Goal: Communication & Community: Answer question/provide support

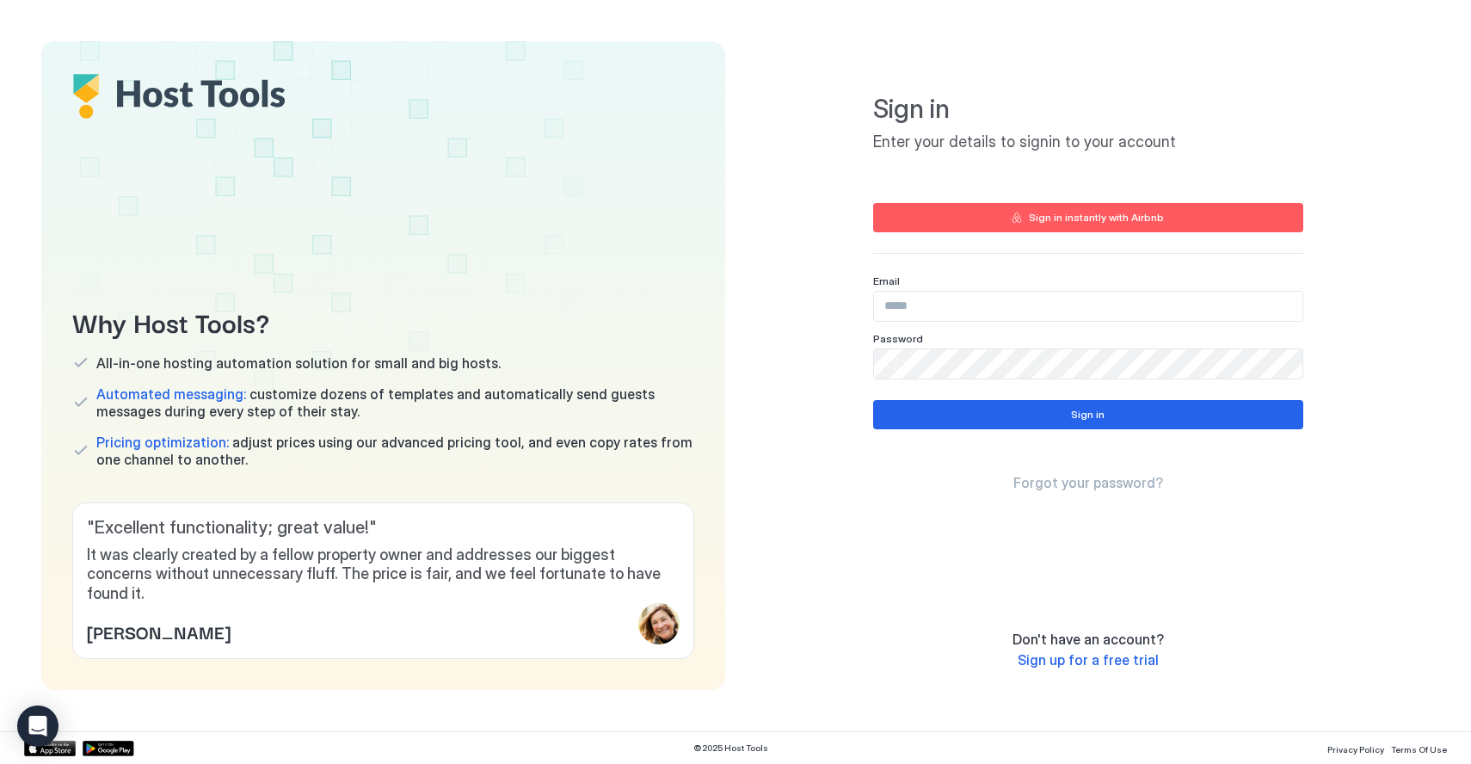
click at [1012, 299] on input "Input Field" at bounding box center [1088, 306] width 428 height 29
click at [0, 763] on com-1password-button at bounding box center [0, 764] width 0 height 0
type input "**********"
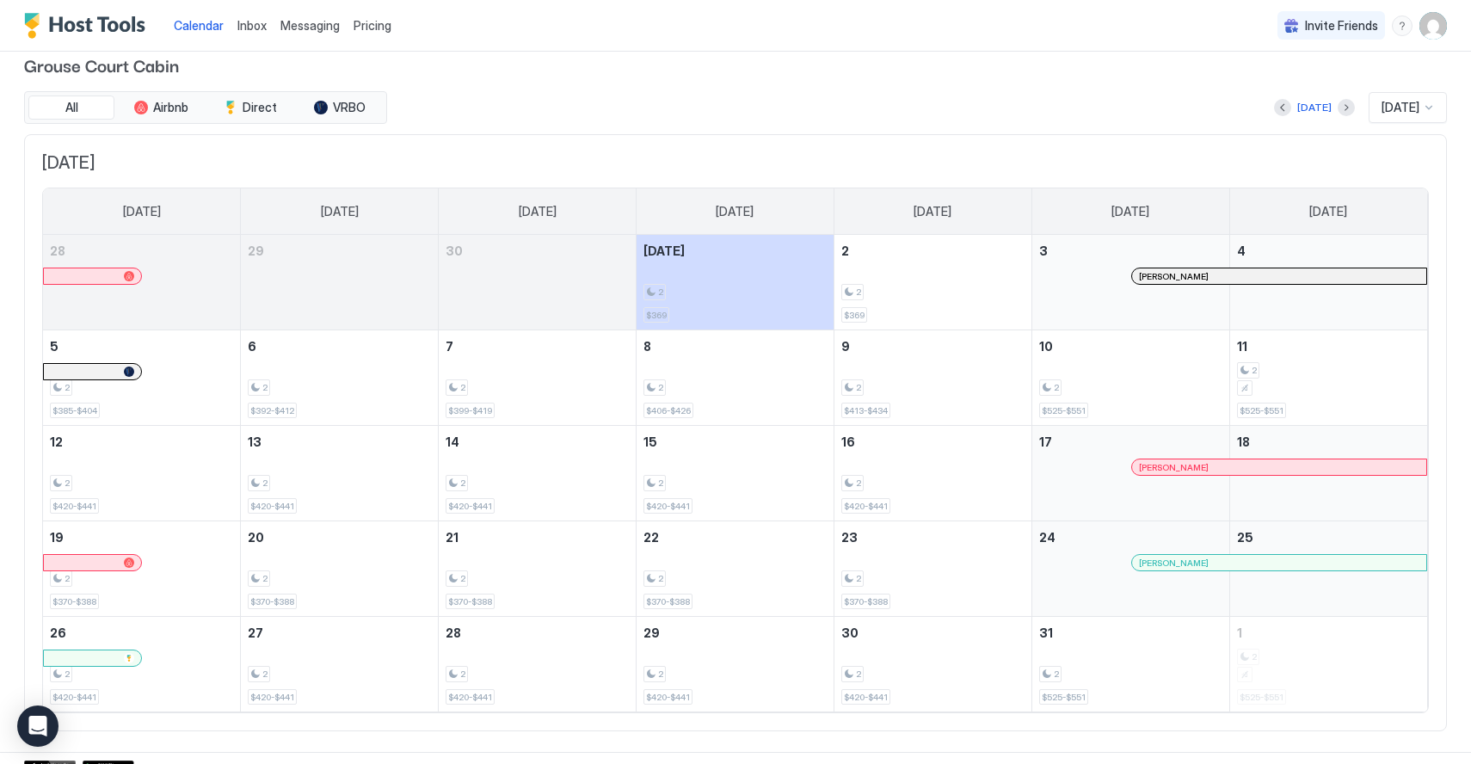
scroll to position [24, 0]
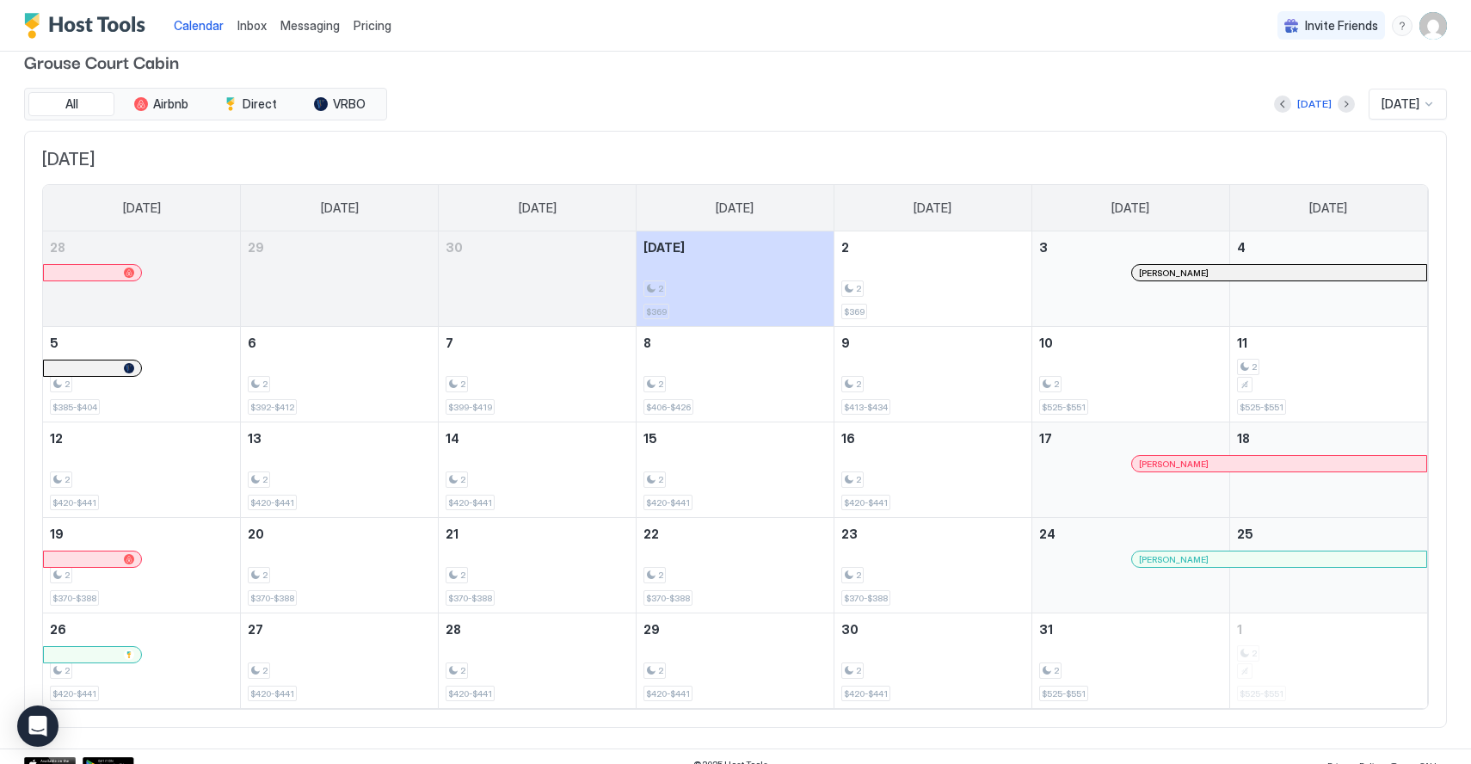
click at [308, 22] on span "Messaging" at bounding box center [309, 25] width 59 height 15
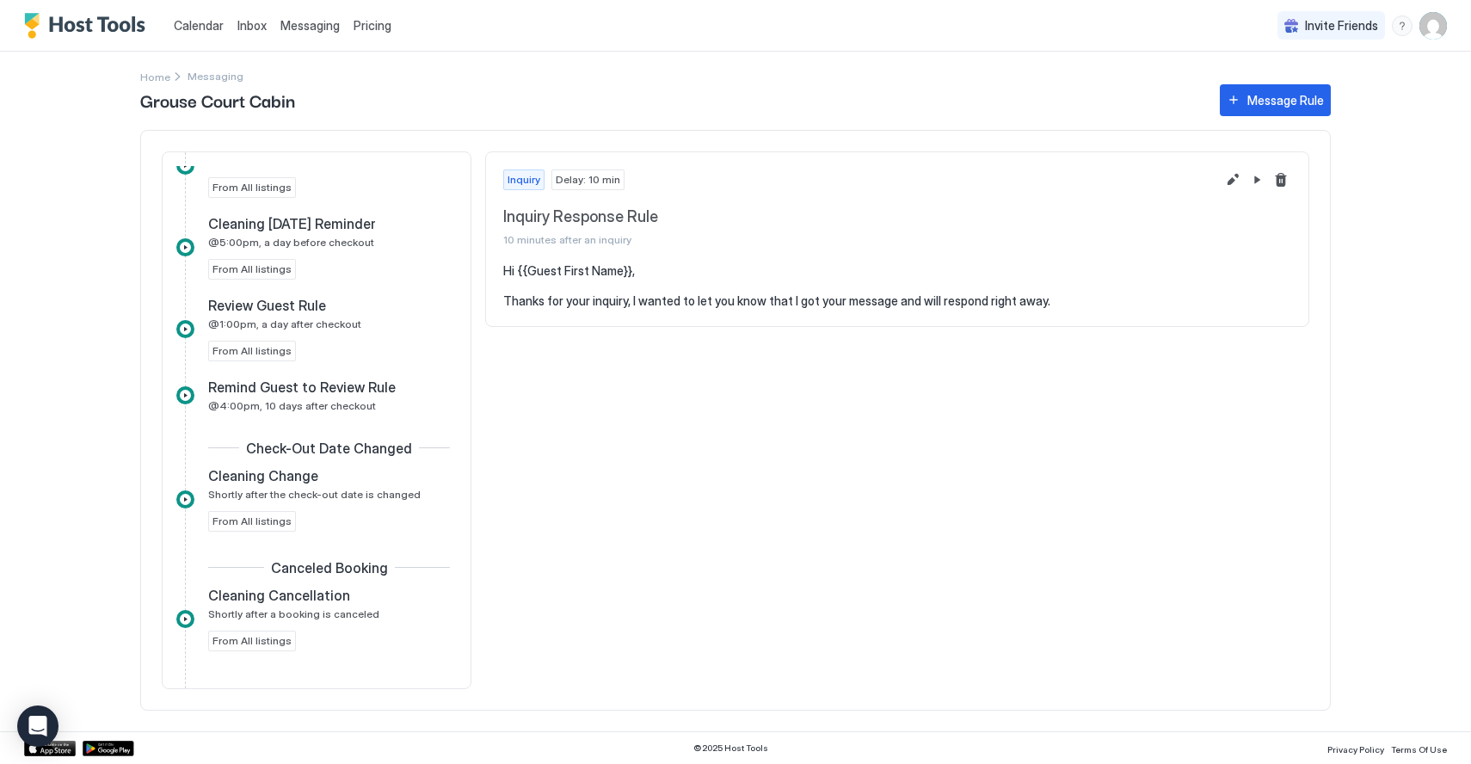
scroll to position [693, 0]
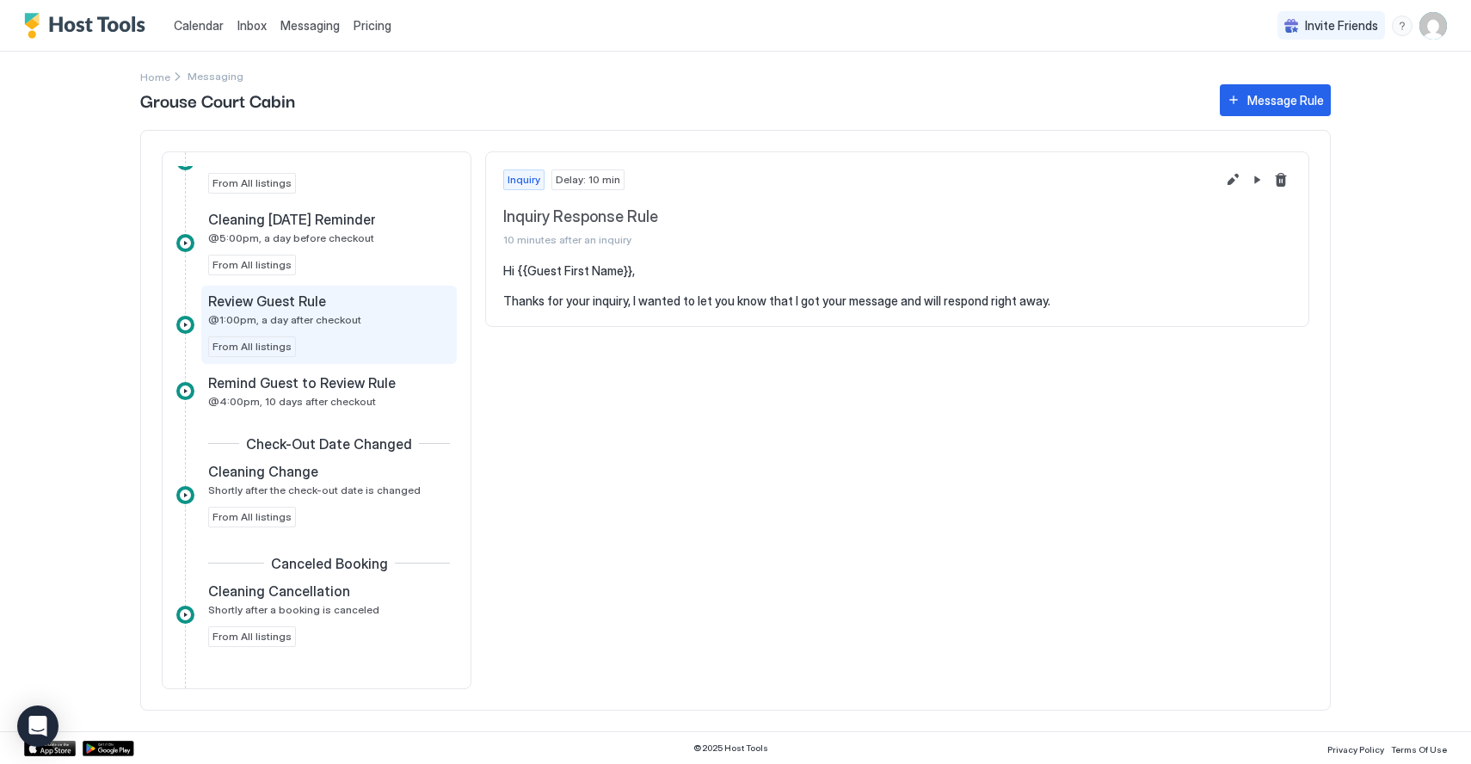
click at [336, 310] on div "Review Guest Rule @1:00pm, a day after checkout" at bounding box center [317, 310] width 218 height 34
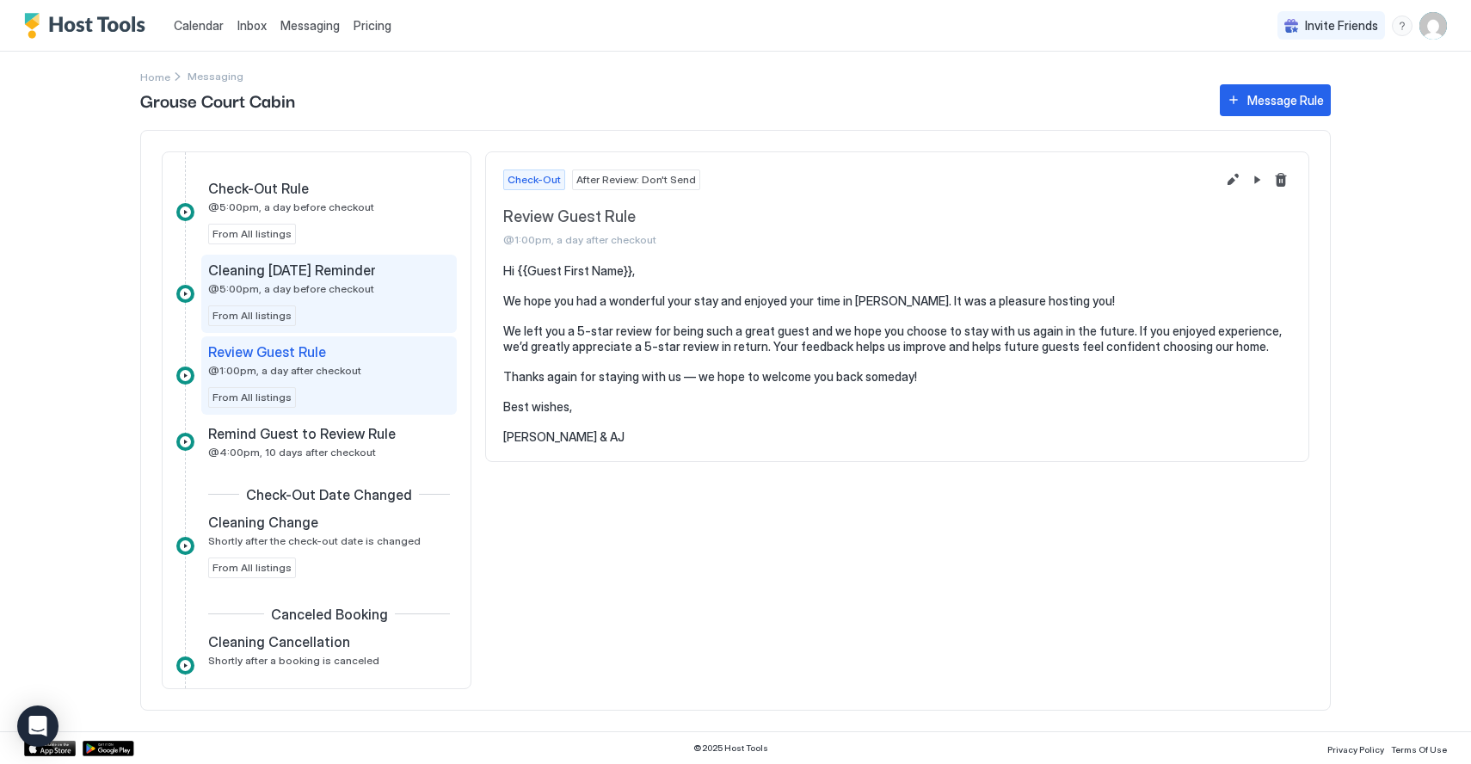
scroll to position [636, 0]
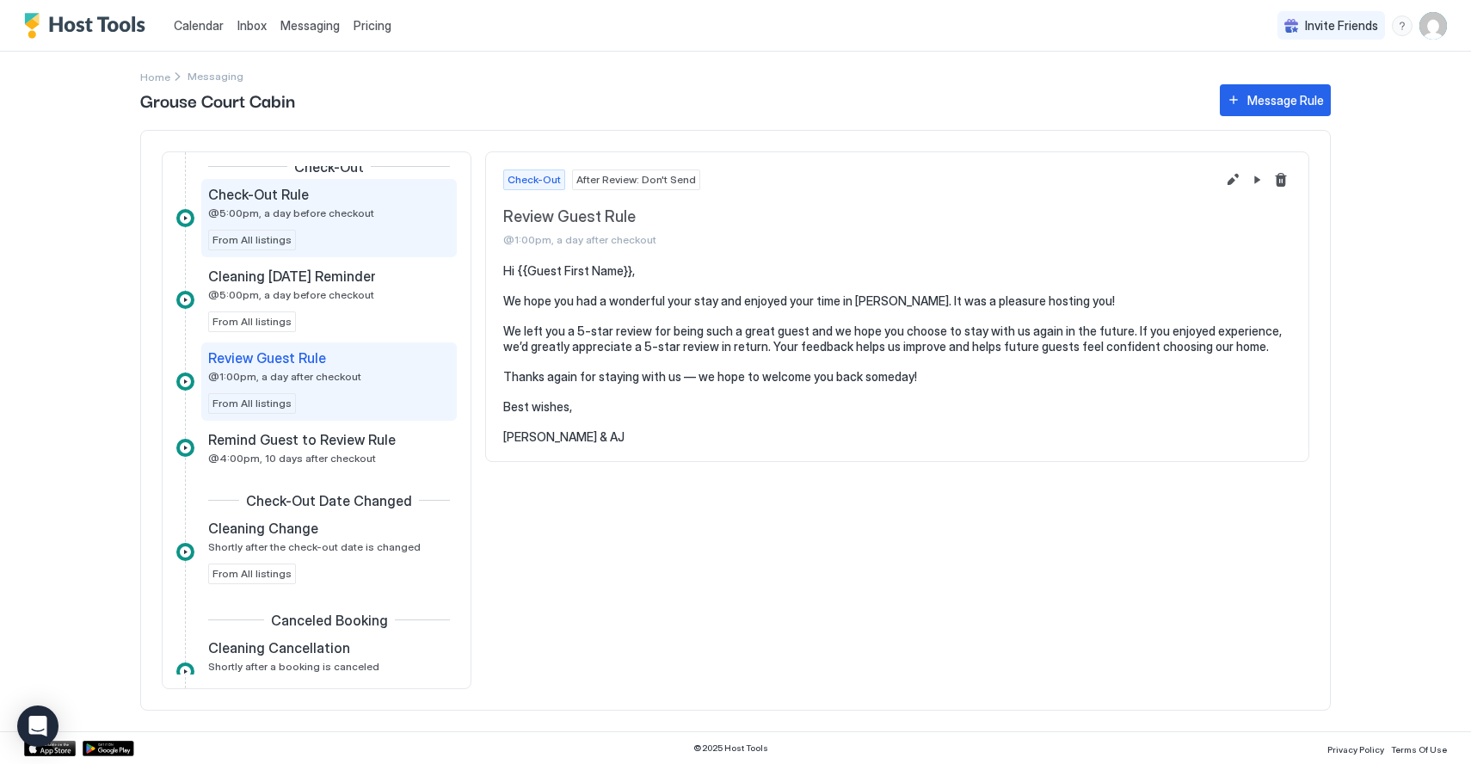
click at [320, 218] on span "@5:00pm, a day before checkout" at bounding box center [291, 212] width 166 height 13
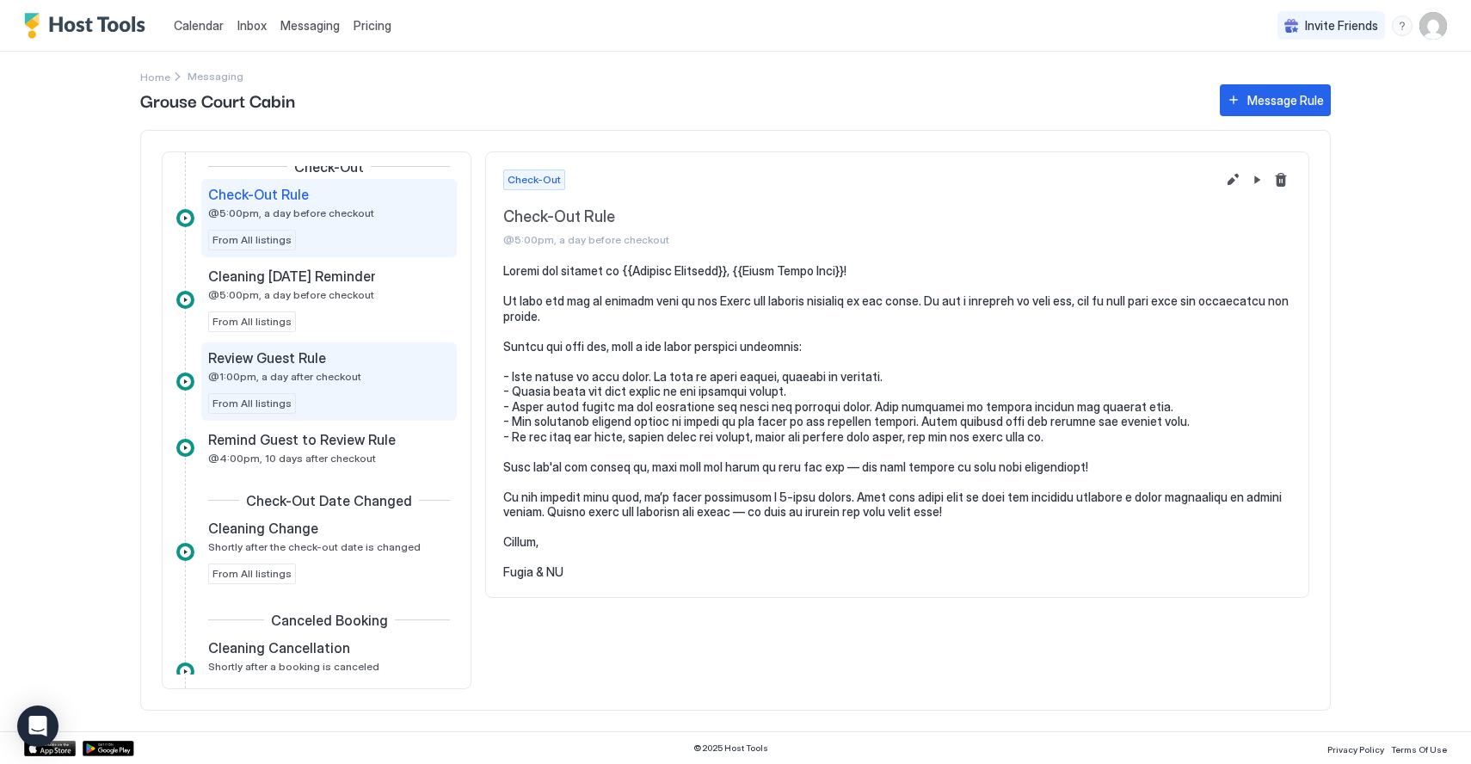
click at [336, 395] on div "Review Guest Rule @1:00pm, a day after checkout From All listings" at bounding box center [329, 381] width 242 height 65
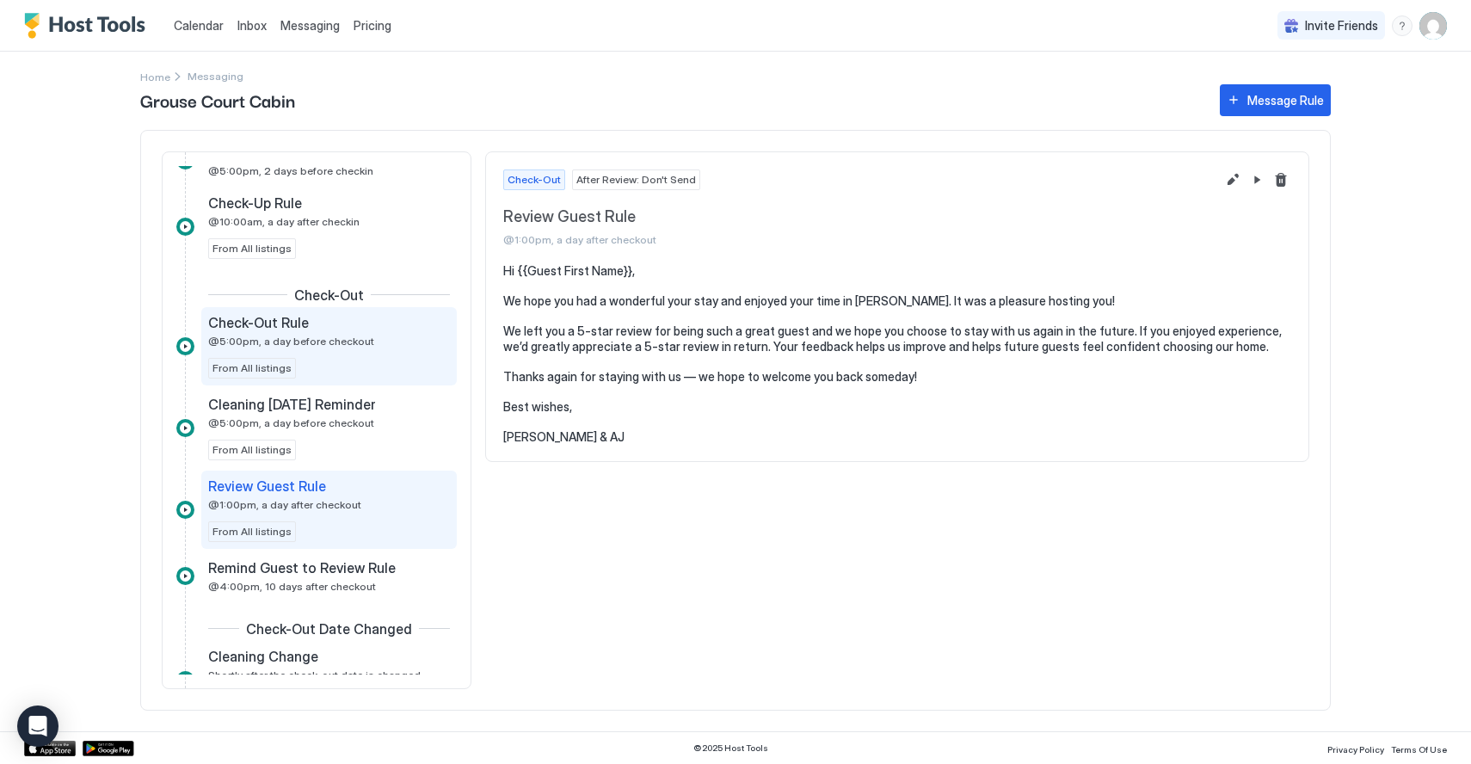
scroll to position [514, 0]
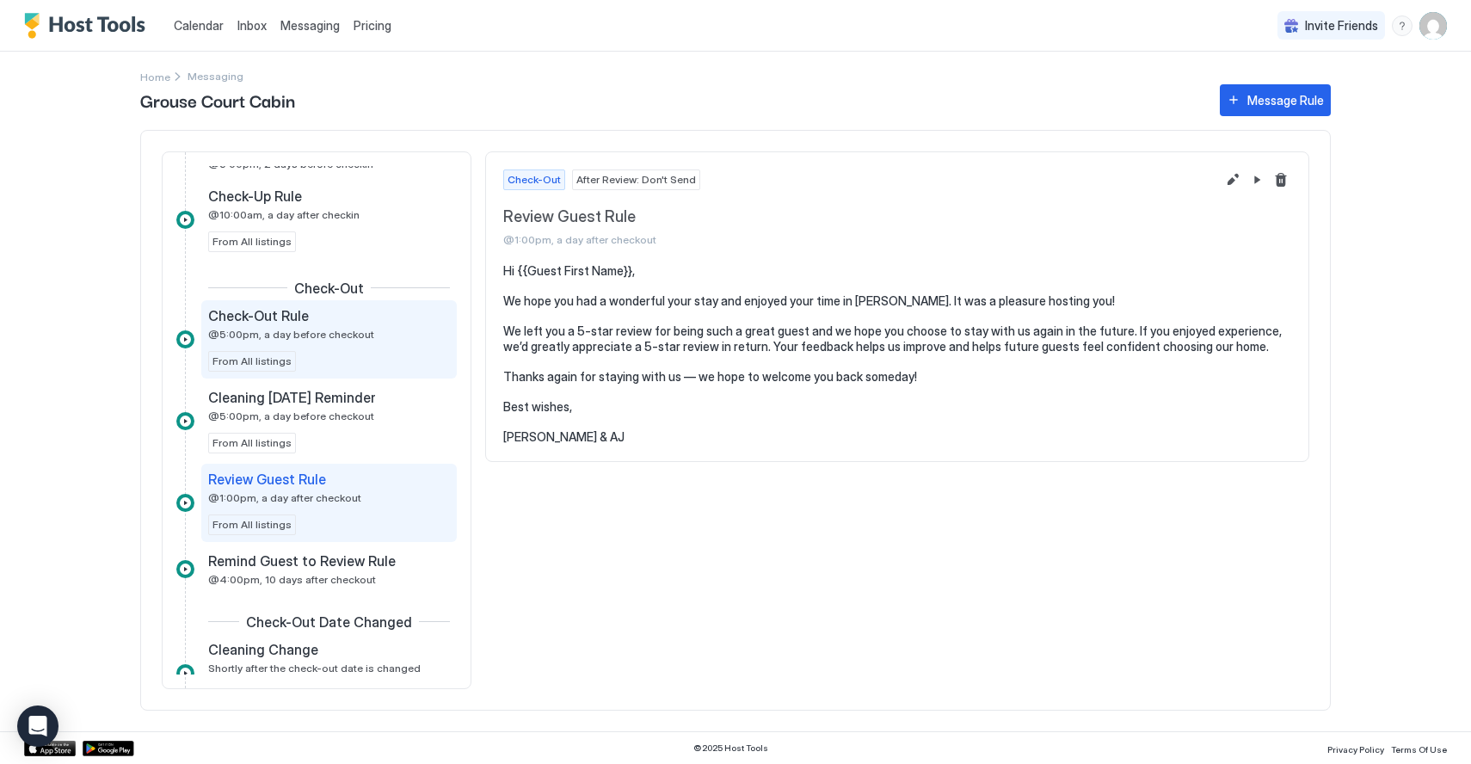
click at [354, 340] on span "@5:00pm, a day before checkout" at bounding box center [291, 334] width 166 height 13
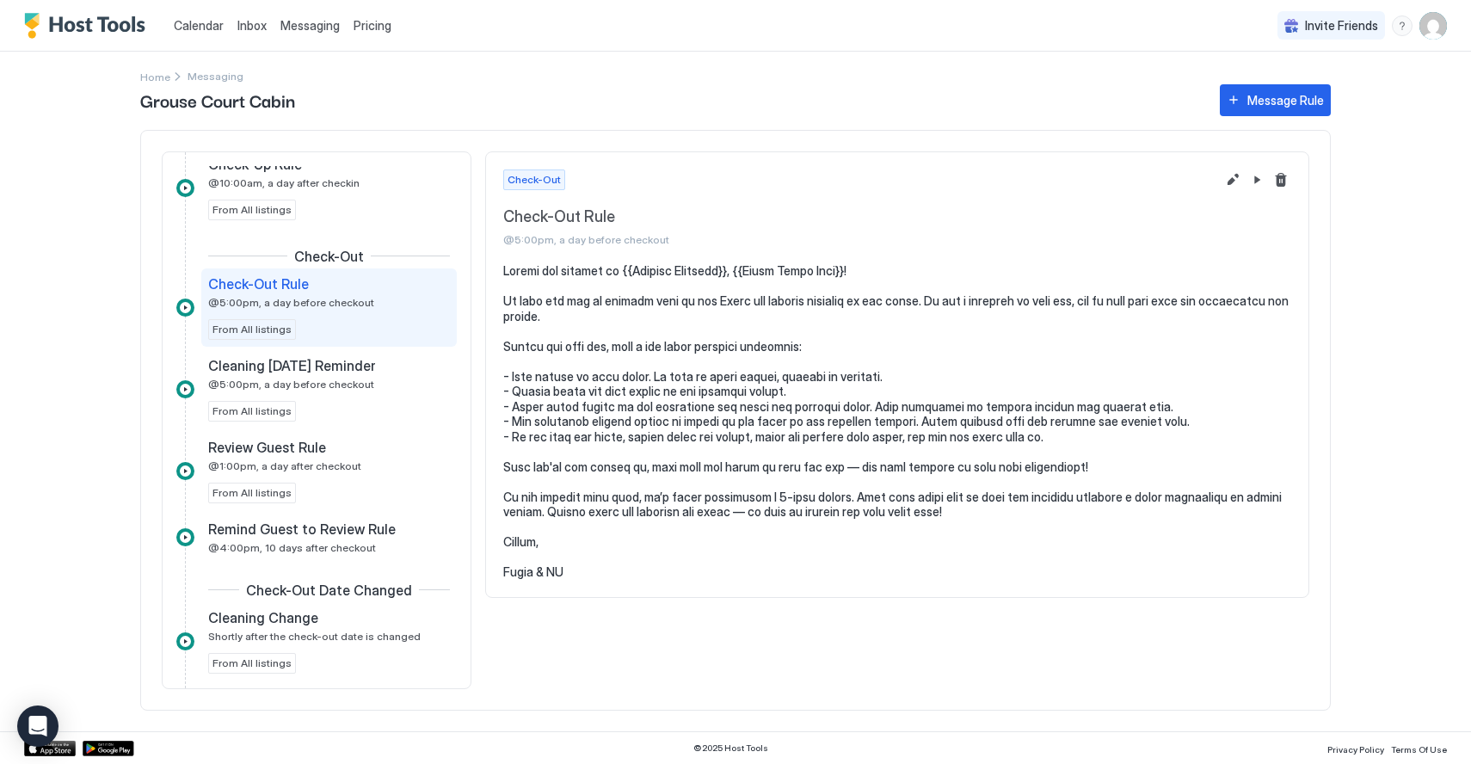
scroll to position [552, 0]
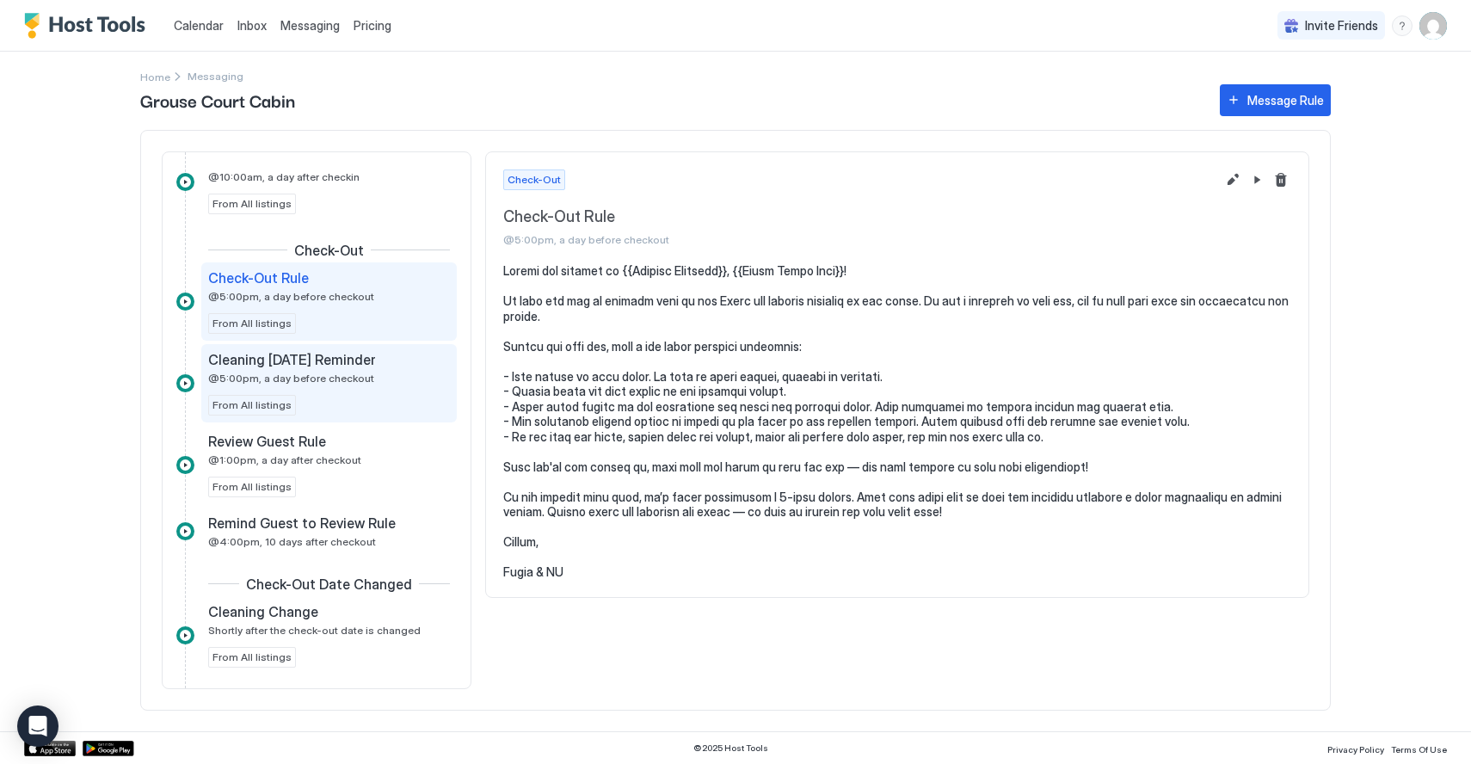
click at [361, 354] on span "Cleaning [DATE] Reminder" at bounding box center [292, 359] width 168 height 17
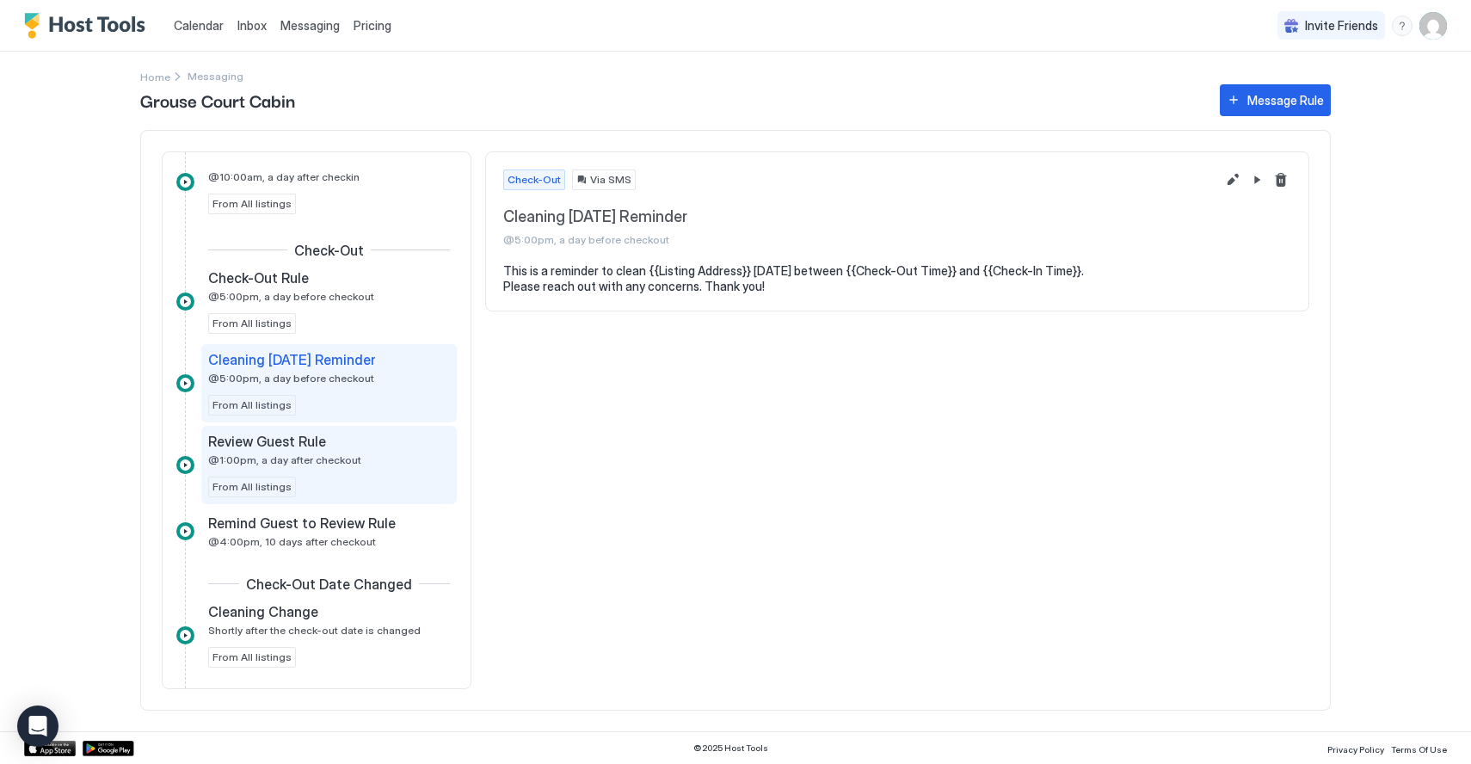
click at [357, 459] on div "Review Guest Rule @1:00pm, a day after checkout" at bounding box center [317, 450] width 218 height 34
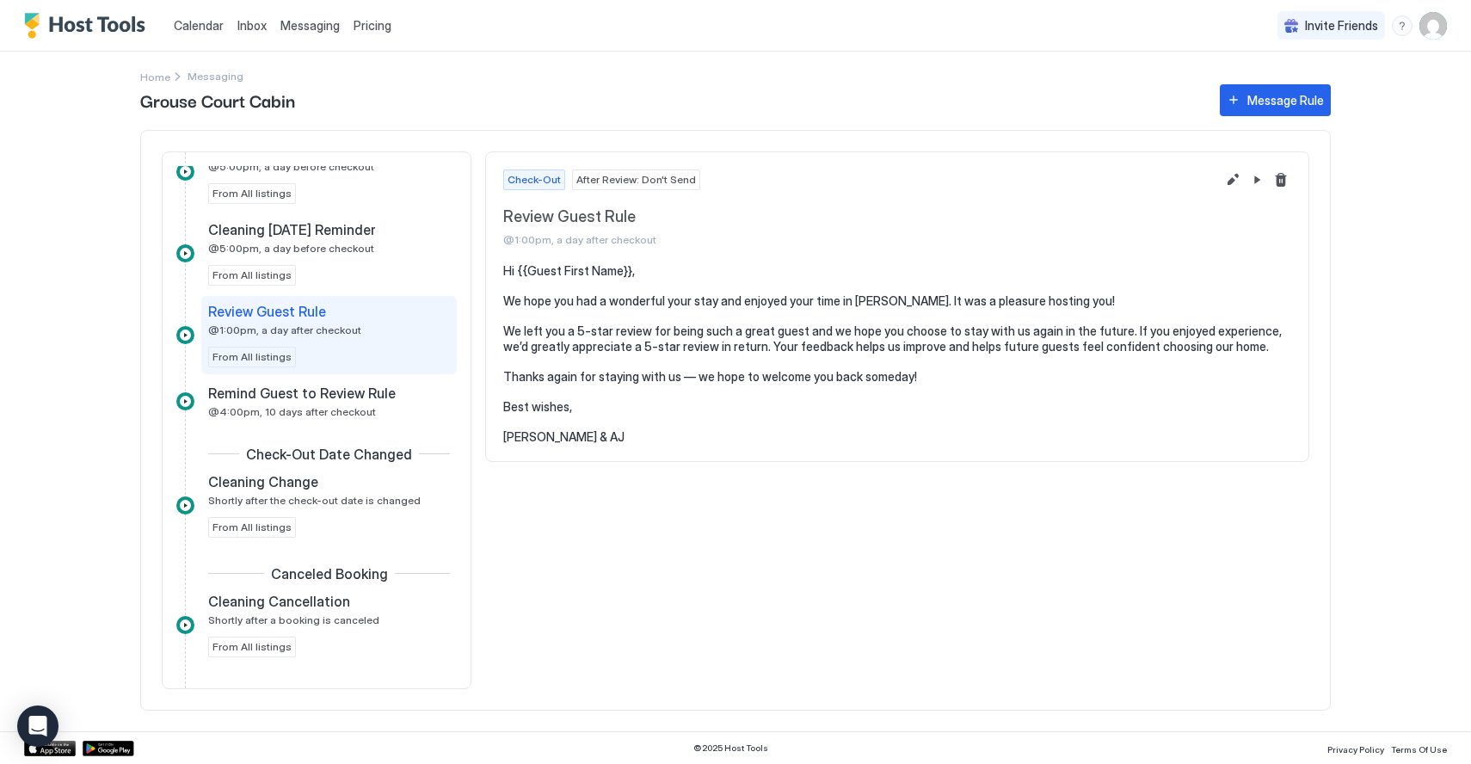
scroll to position [687, 0]
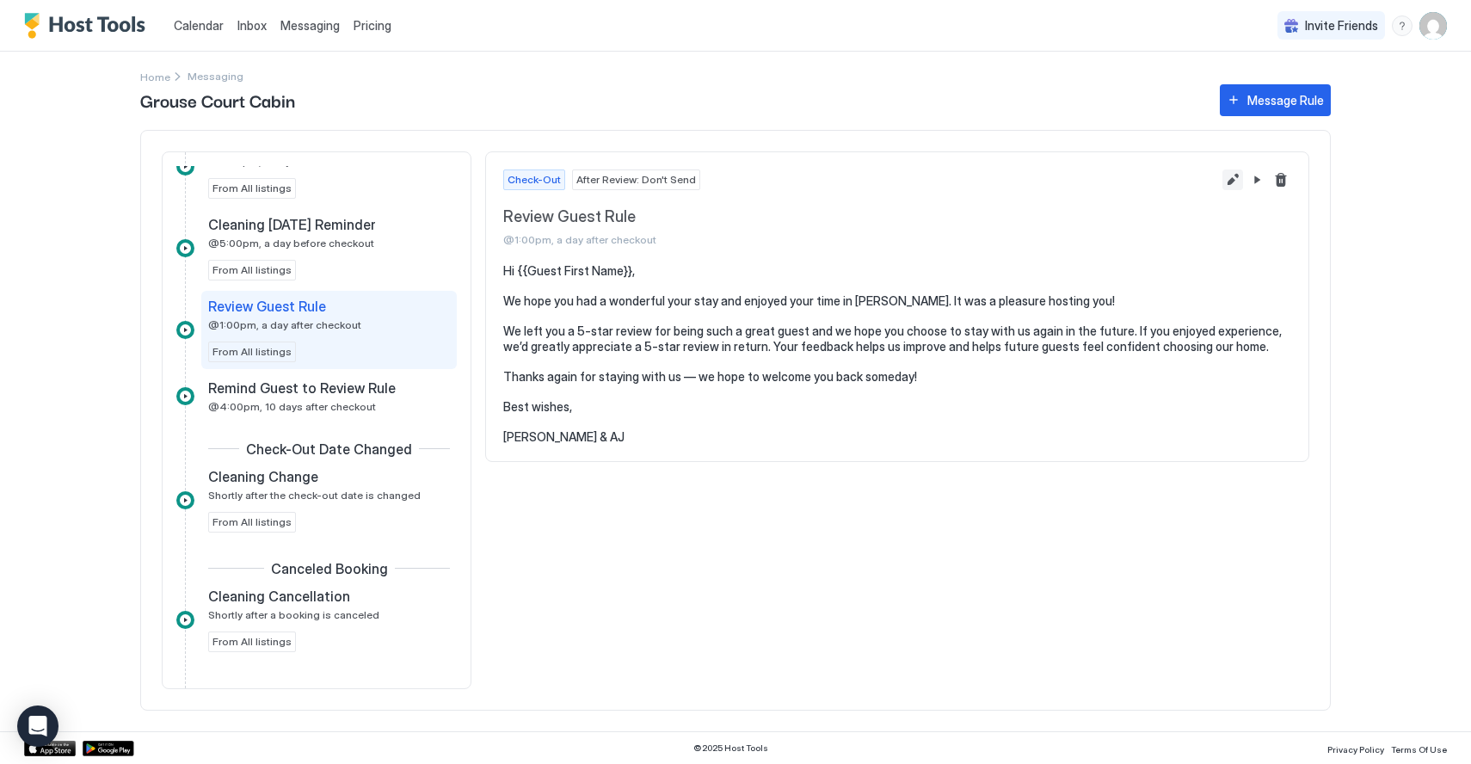
click at [1228, 179] on button "Edit message rule" at bounding box center [1233, 179] width 21 height 21
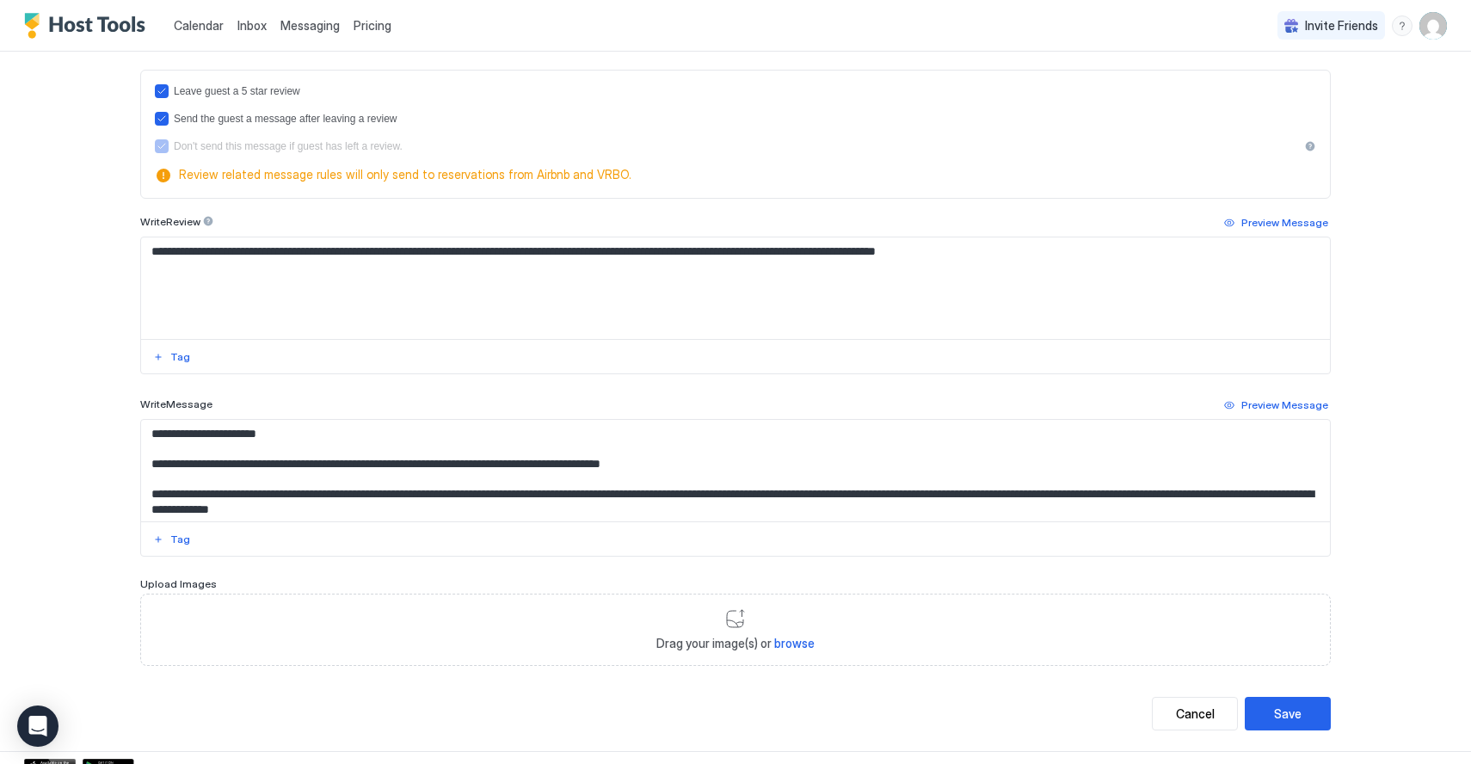
scroll to position [518, 0]
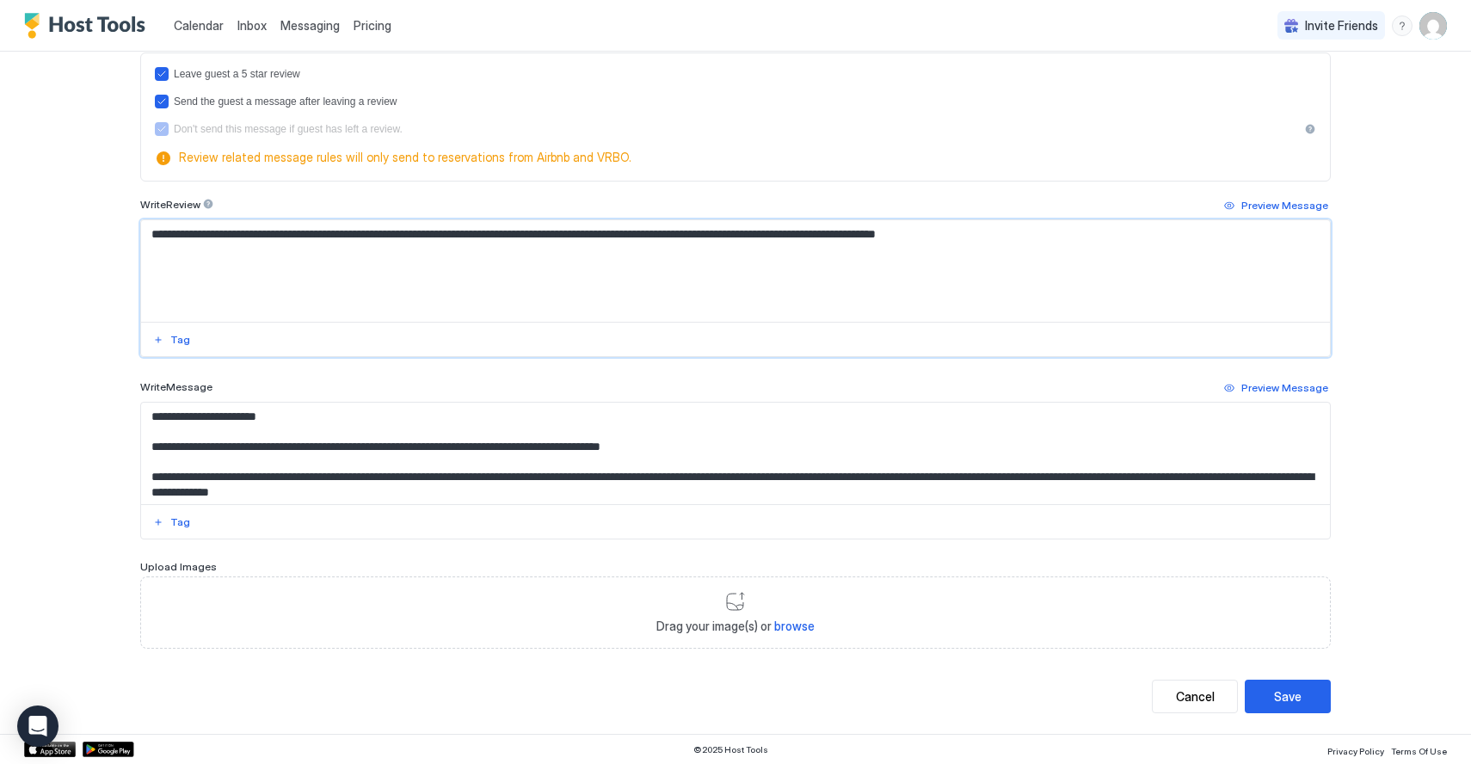
drag, startPoint x: 283, startPoint y: 255, endPoint x: 132, endPoint y: 227, distance: 153.9
click at [132, 227] on div "**********" at bounding box center [735, 134] width 1239 height 1200
click at [1161, 695] on button "Cancel" at bounding box center [1195, 697] width 86 height 34
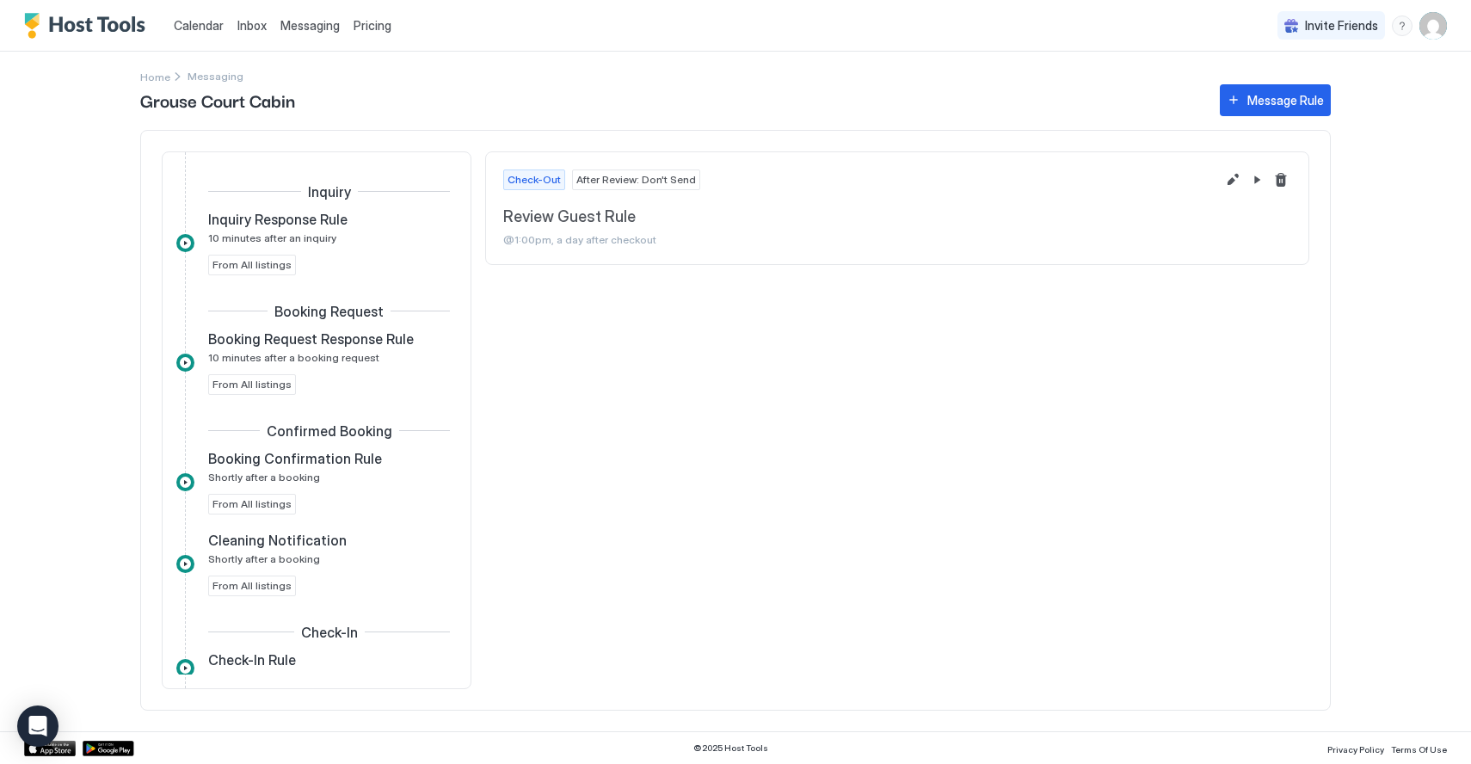
scroll to position [455, 0]
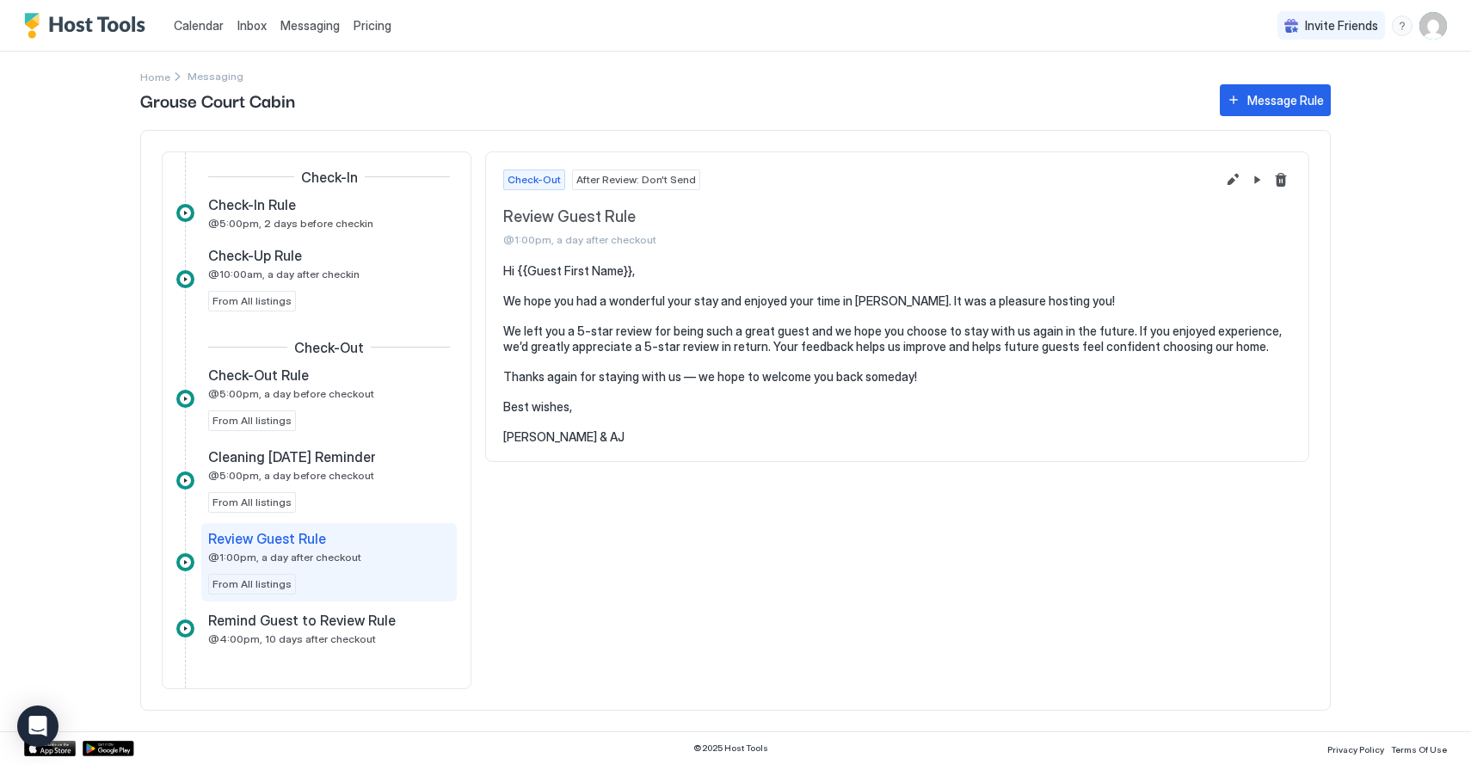
click at [297, 29] on span "Messaging" at bounding box center [309, 25] width 59 height 15
click at [316, 17] on link "Messaging" at bounding box center [309, 25] width 59 height 18
click at [224, 22] on div "Calendar" at bounding box center [199, 25] width 64 height 32
click at [243, 22] on span "Inbox" at bounding box center [251, 25] width 29 height 15
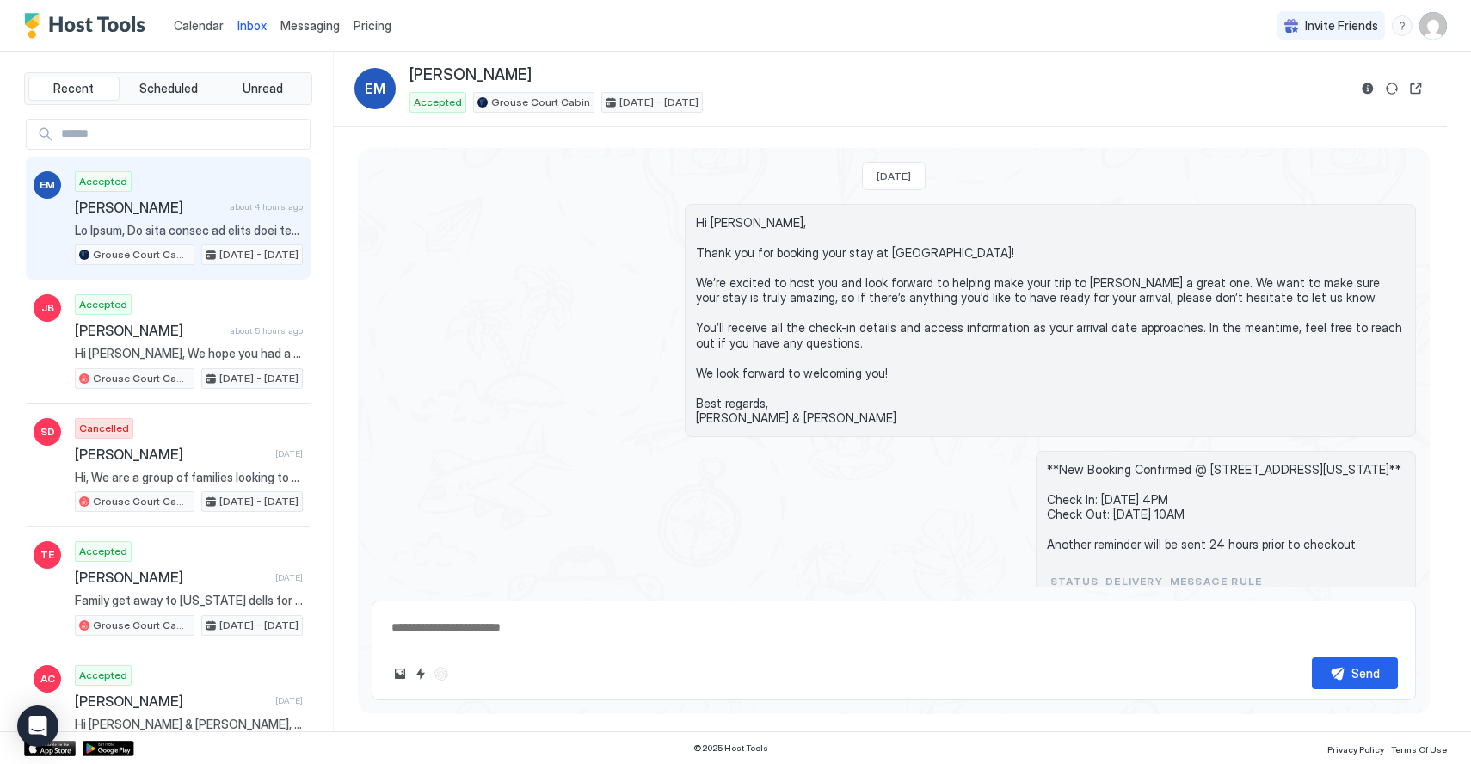
scroll to position [661, 0]
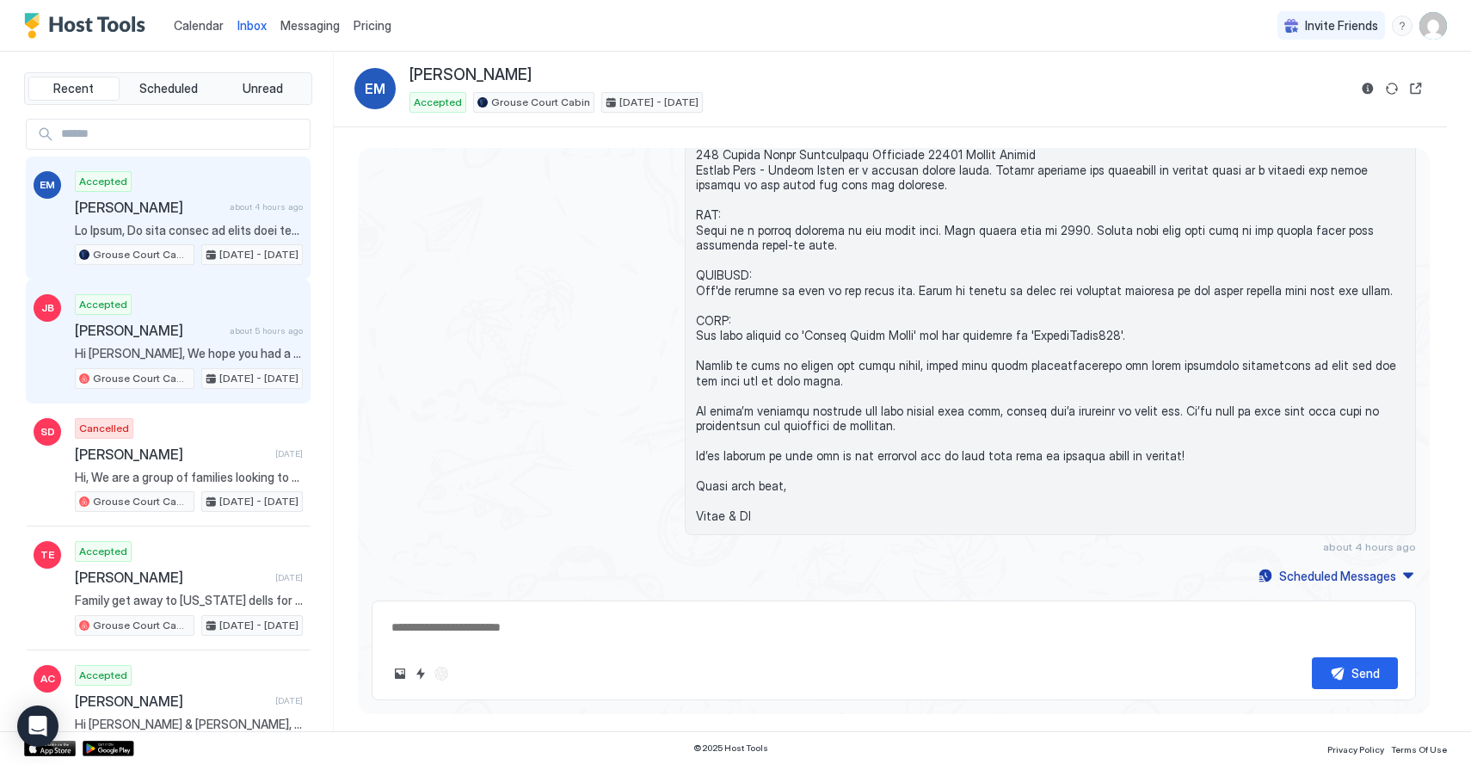
click at [157, 337] on span "[PERSON_NAME]" at bounding box center [149, 330] width 148 height 17
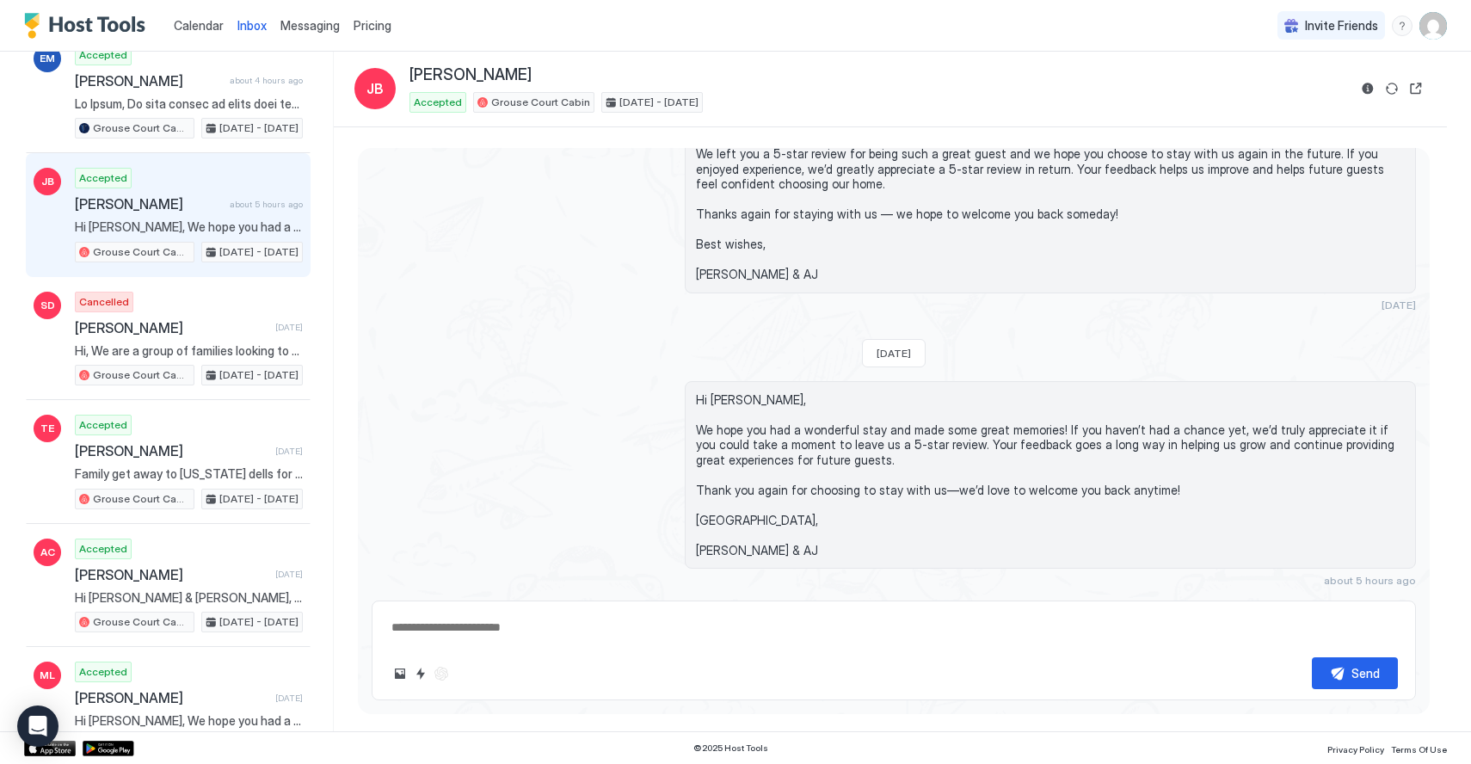
scroll to position [129, 0]
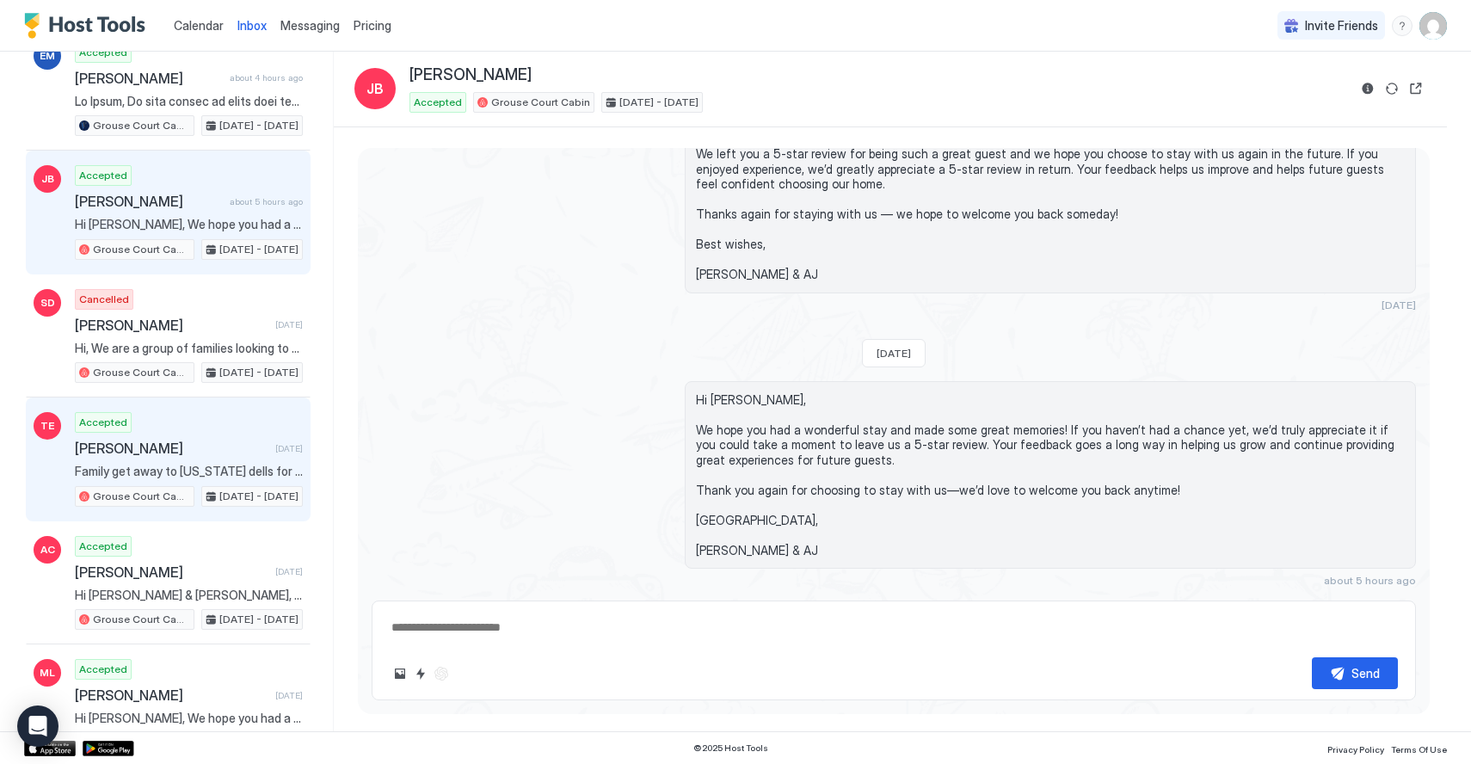
click at [163, 421] on div "Accepted [PERSON_NAME] [DATE] Family get away to [US_STATE] dells for my 2 year…" at bounding box center [189, 459] width 228 height 95
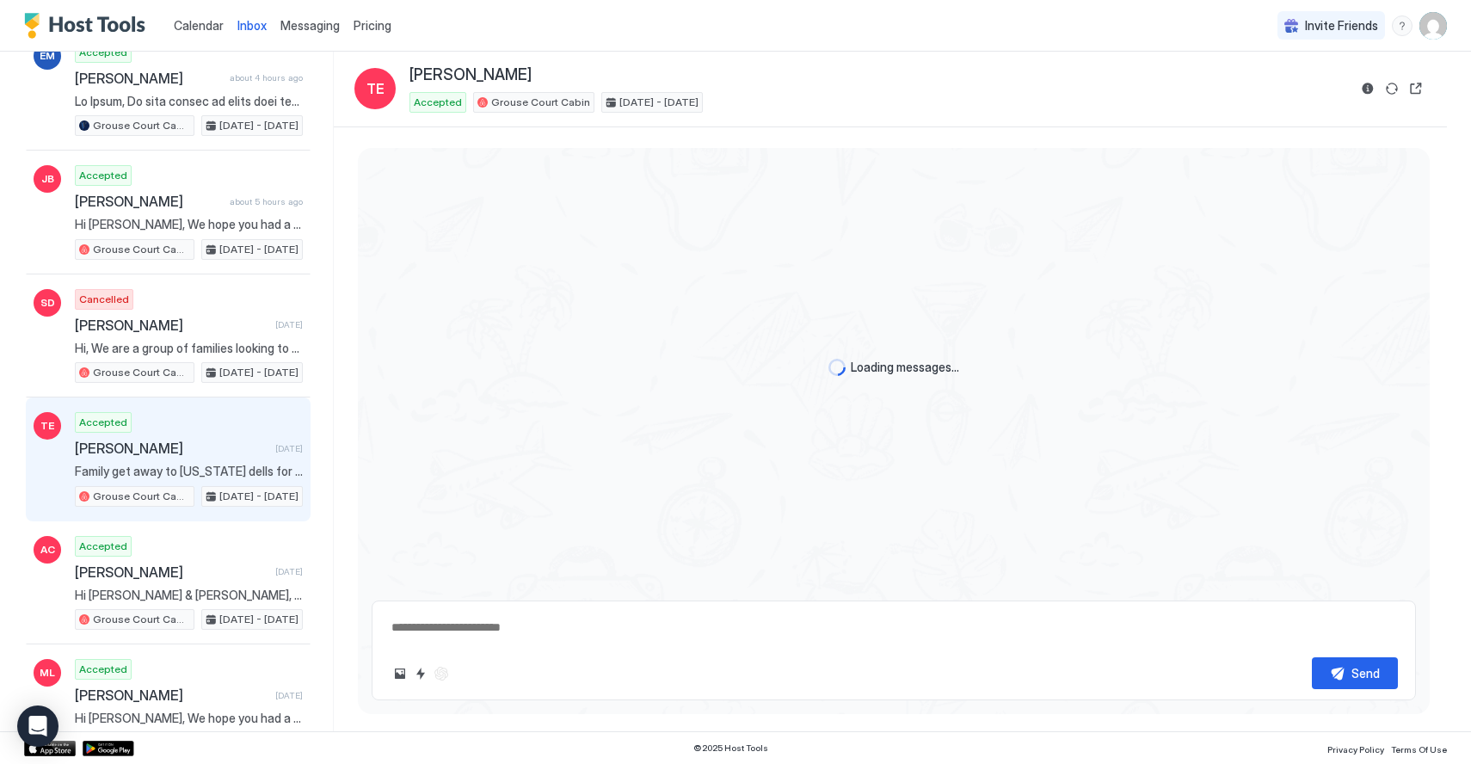
scroll to position [1542, 0]
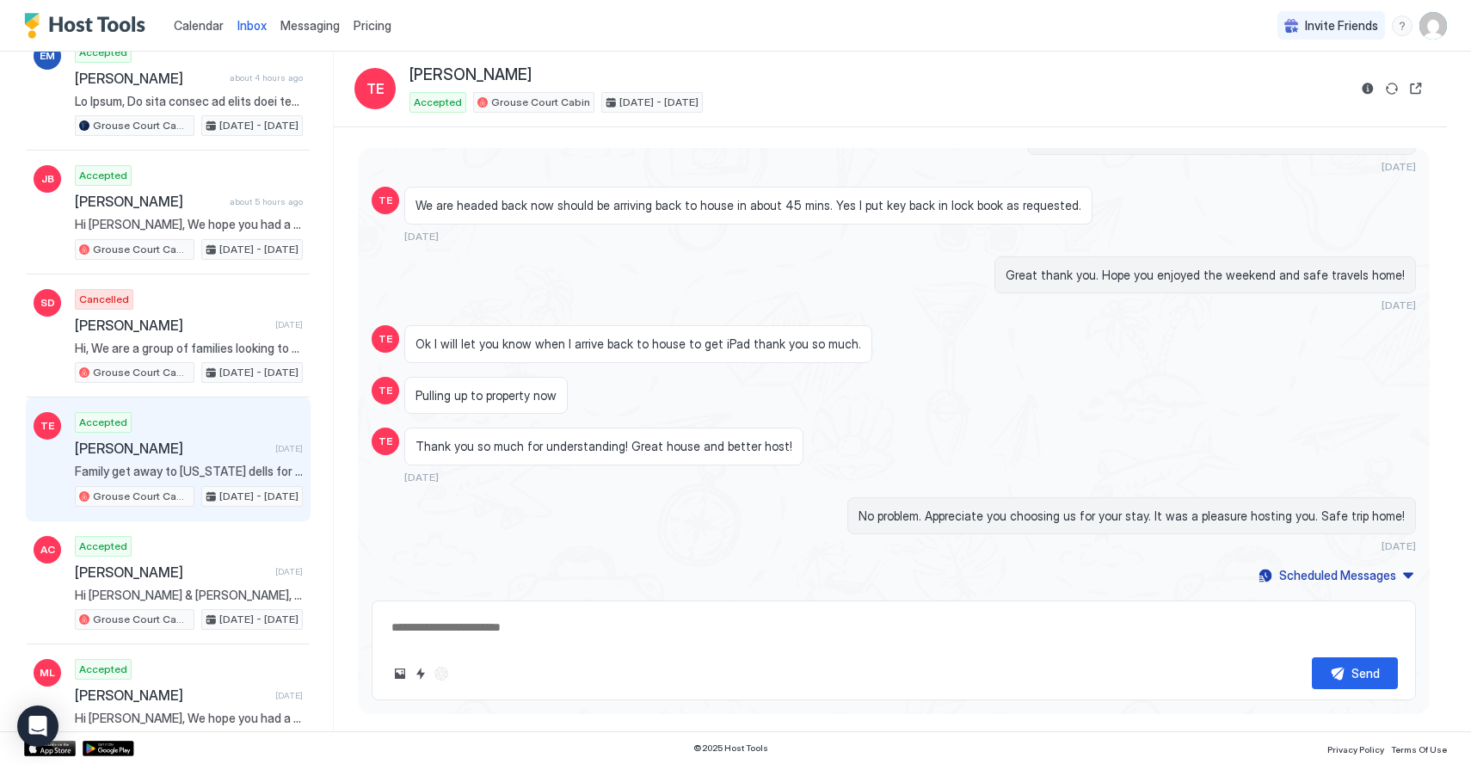
click at [435, 72] on span "[PERSON_NAME]" at bounding box center [471, 75] width 122 height 20
copy span "[PERSON_NAME]"
type textarea "*"
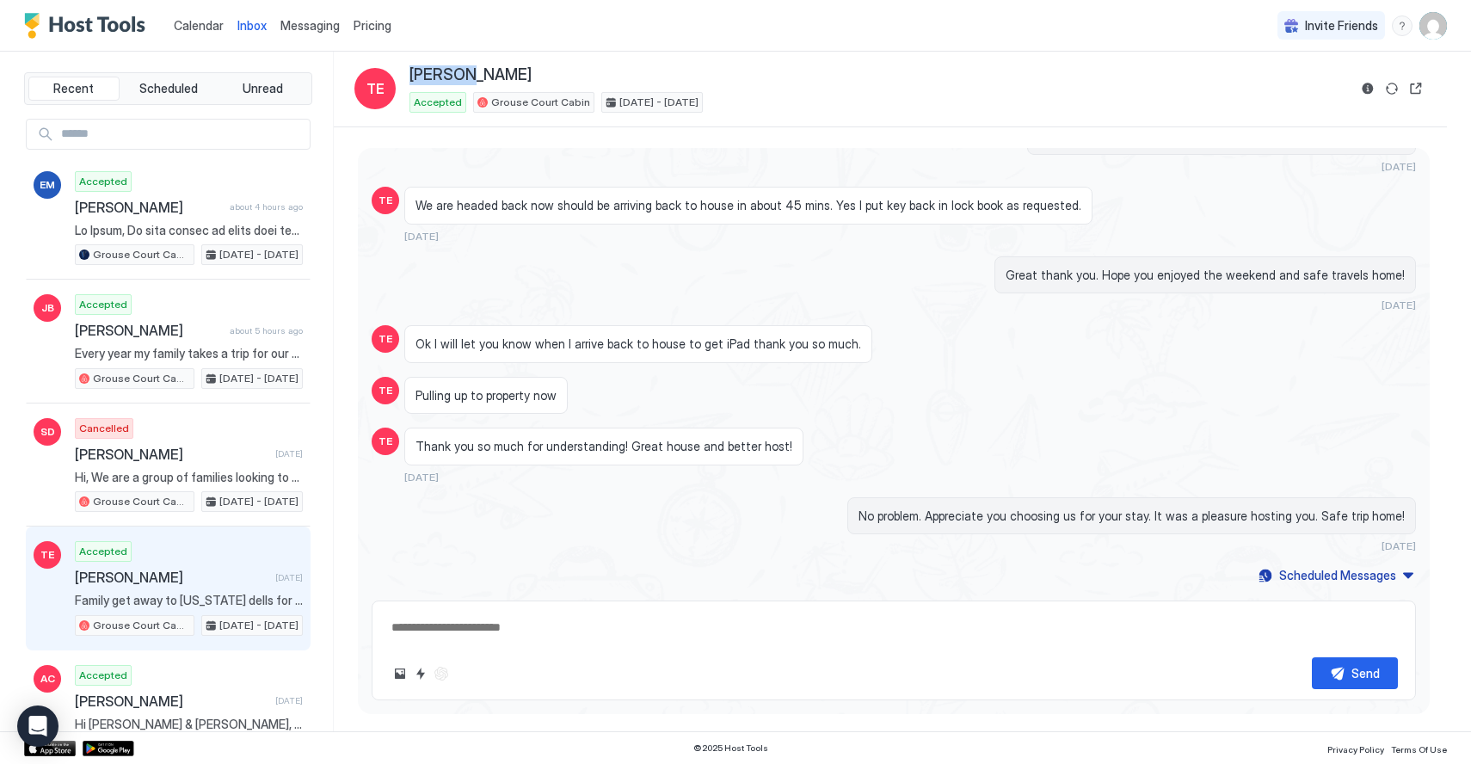
click at [121, 27] on img "Host Tools Logo" at bounding box center [88, 26] width 129 height 26
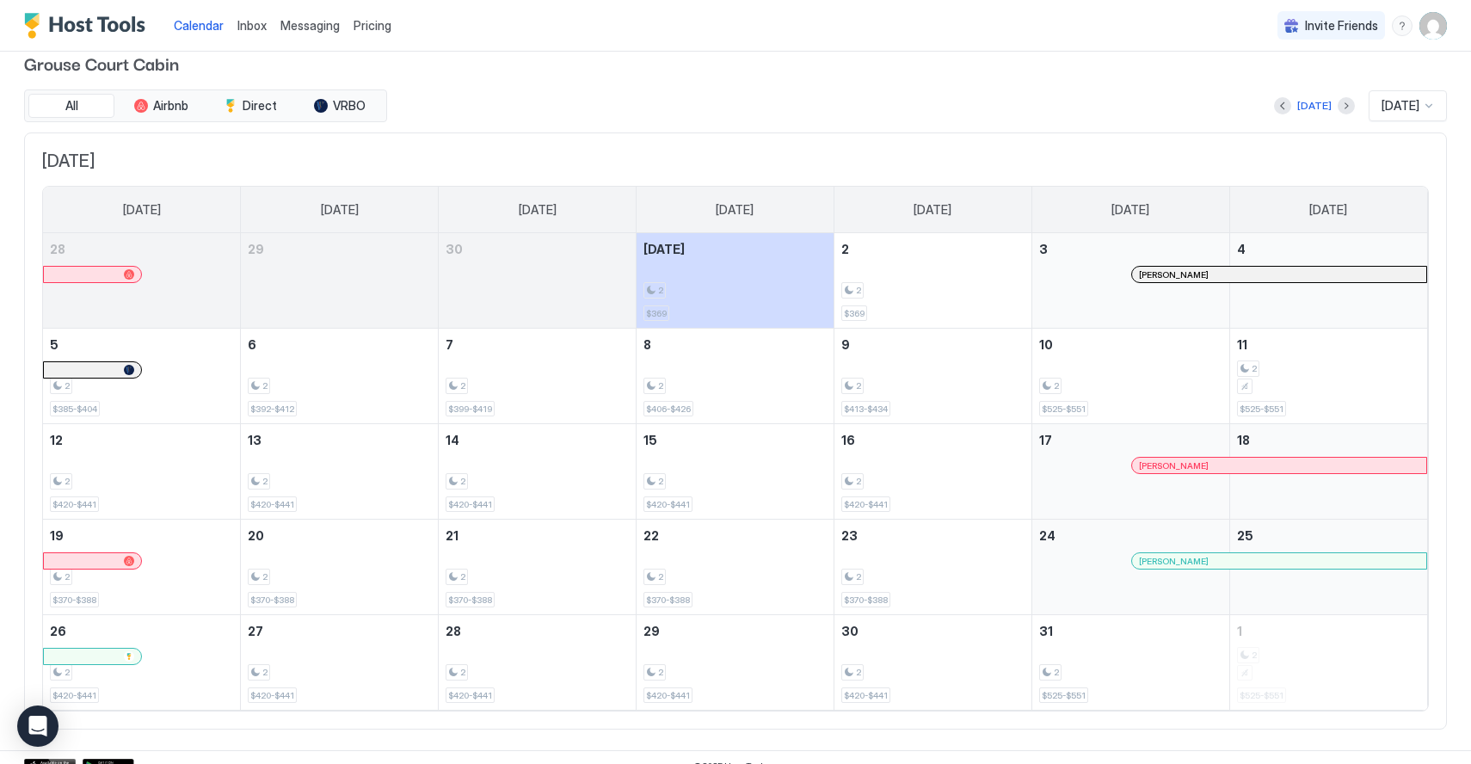
scroll to position [30, 0]
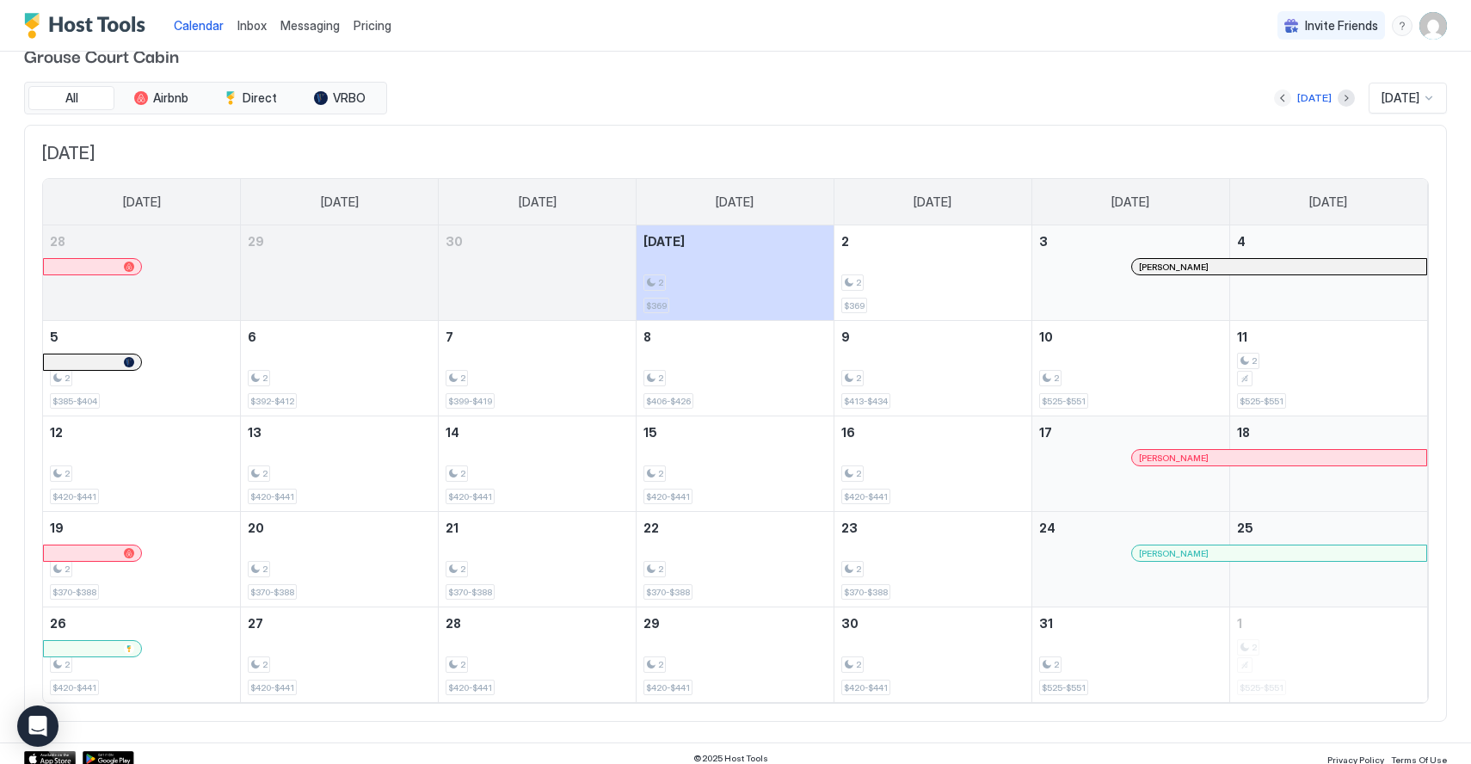
click at [1276, 95] on button "Previous month" at bounding box center [1282, 97] width 17 height 17
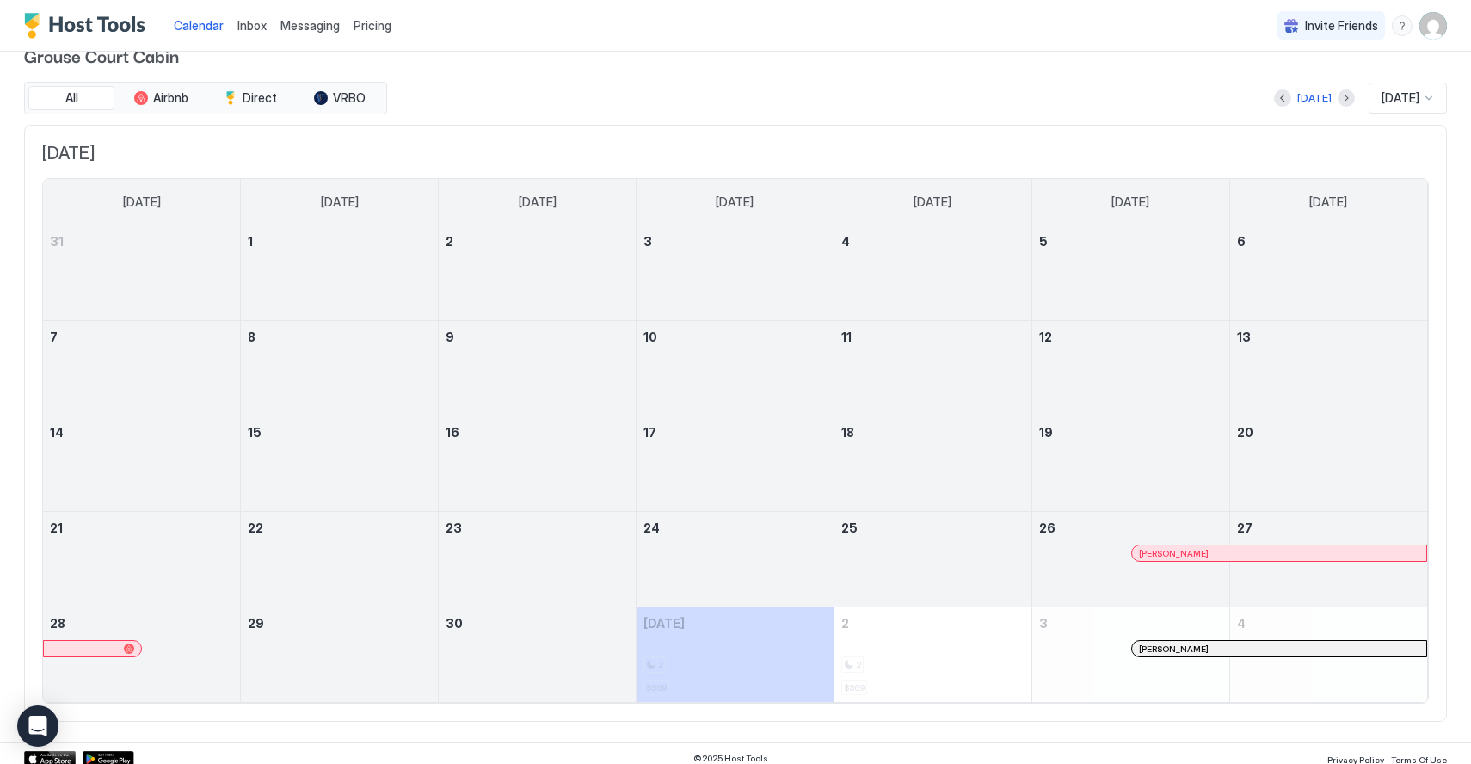
scroll to position [0, 0]
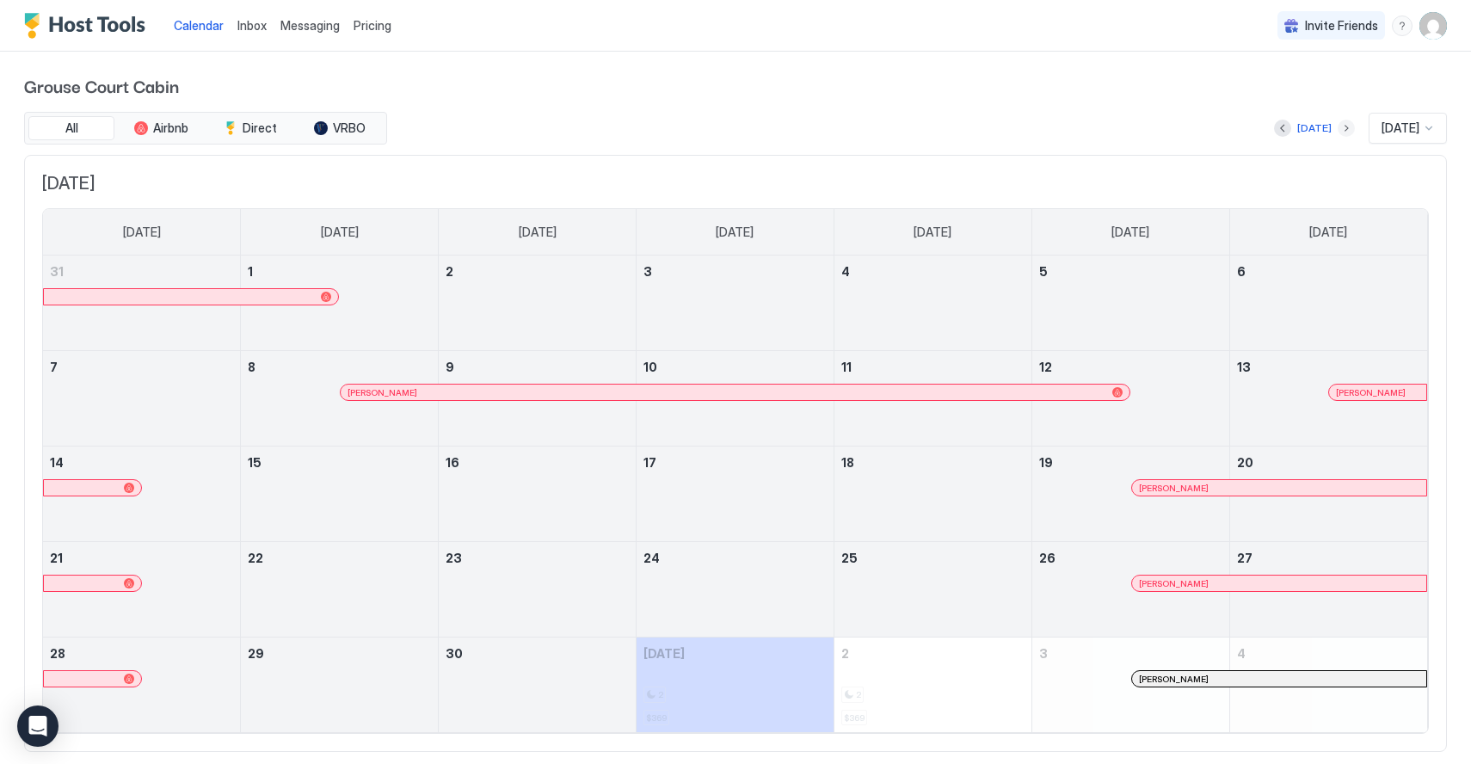
click at [1338, 132] on button "Next month" at bounding box center [1346, 128] width 17 height 17
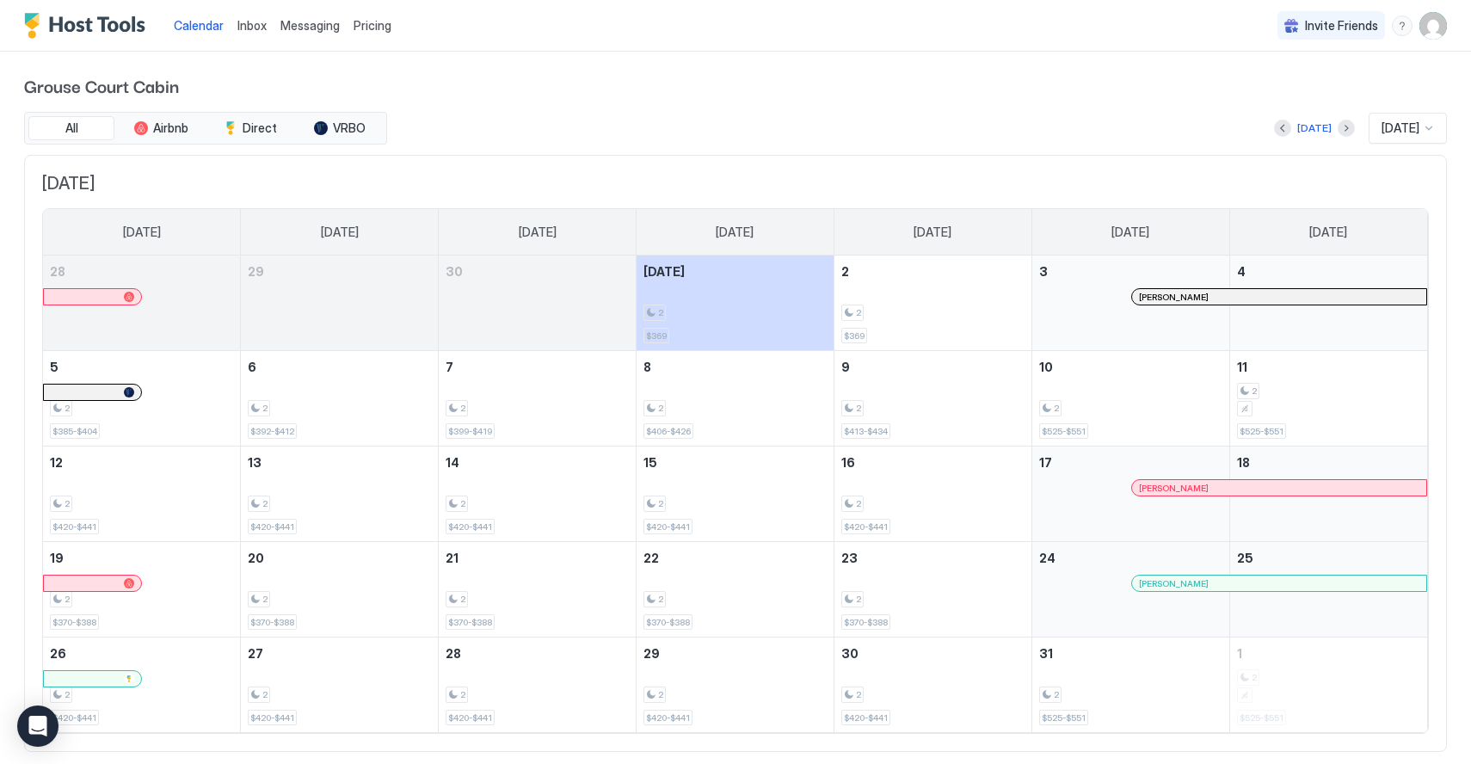
scroll to position [40, 0]
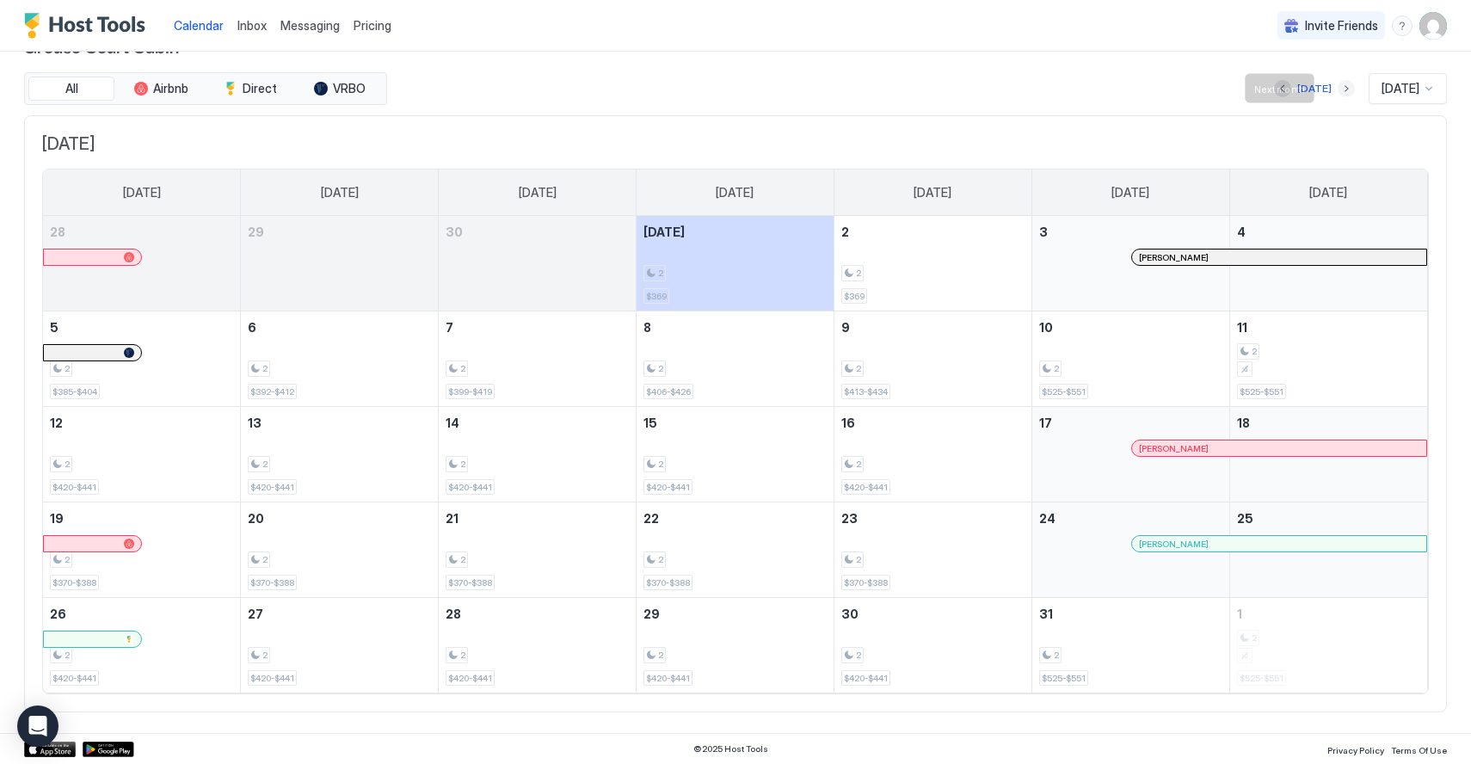
click at [1338, 88] on button "Next month" at bounding box center [1346, 88] width 17 height 17
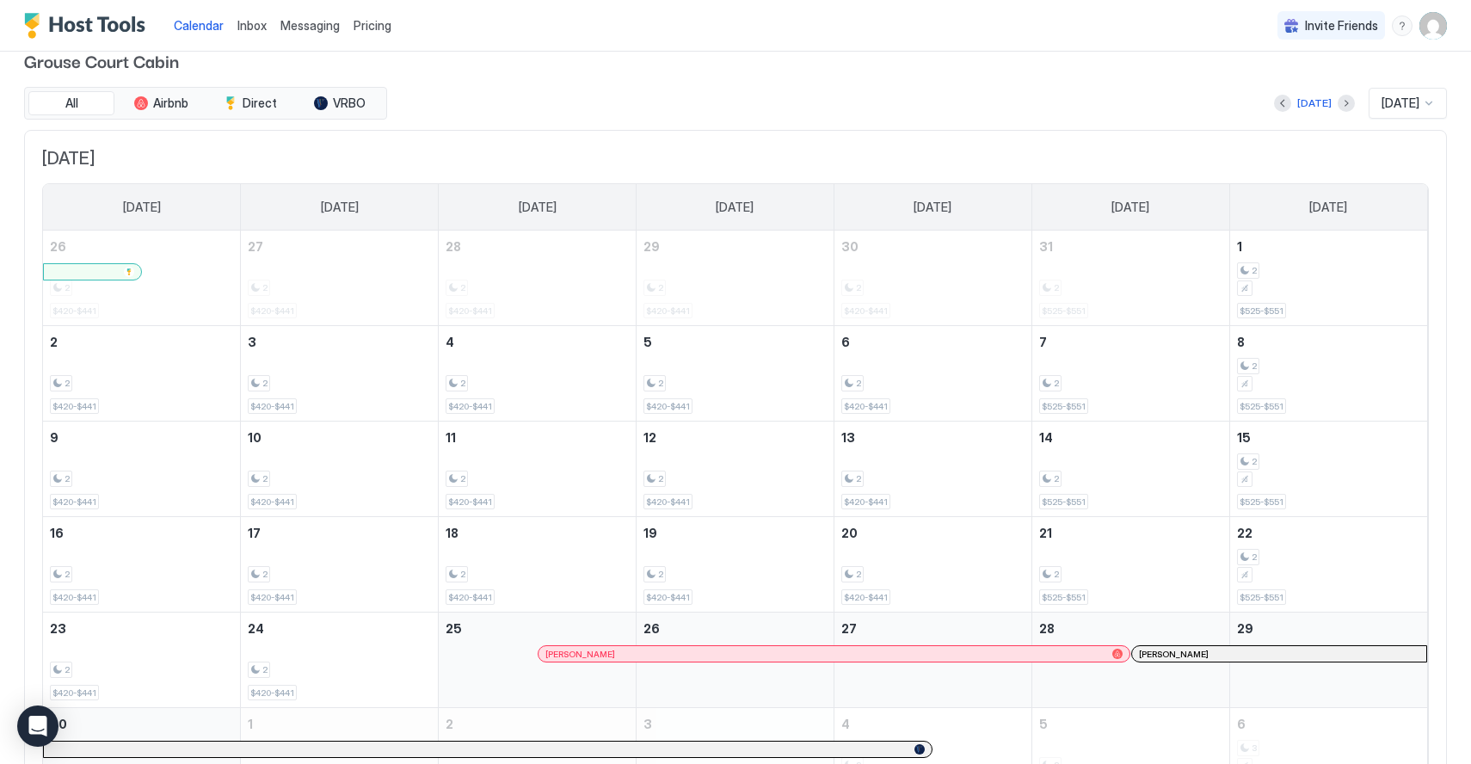
scroll to position [0, 0]
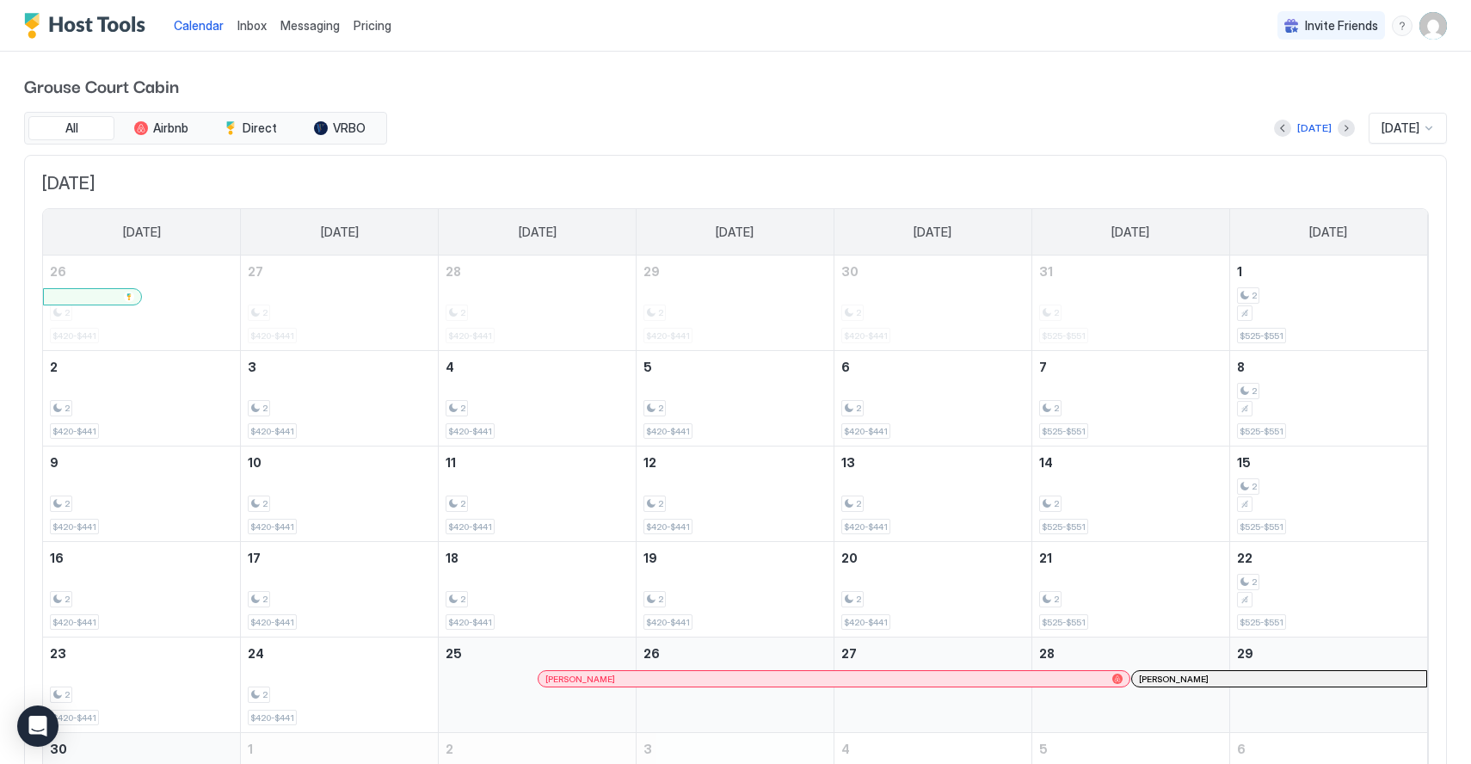
click at [116, 32] on img "Host Tools Logo" at bounding box center [88, 26] width 129 height 26
